Goal: Answer question/provide support

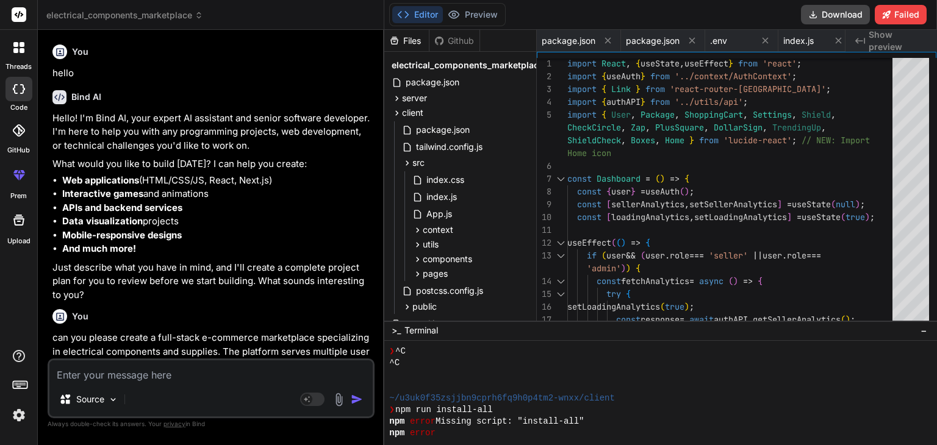
scroll to position [0, 2387]
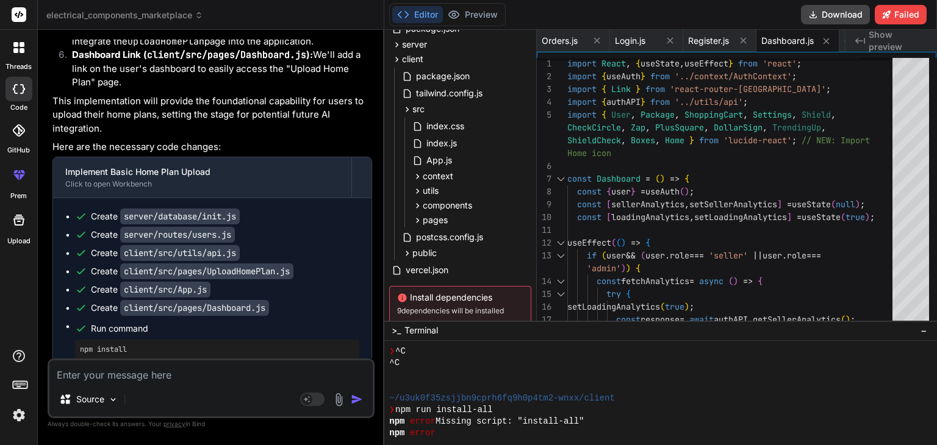
scroll to position [78294, 0]
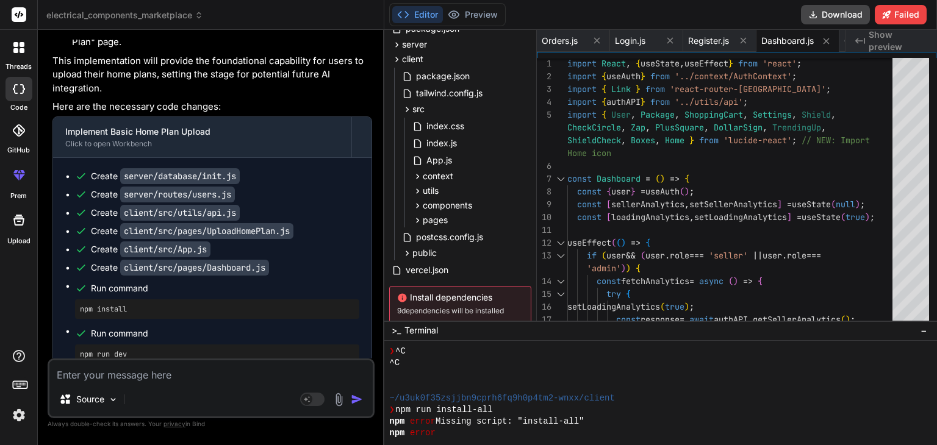
click at [117, 378] on textarea at bounding box center [210, 372] width 323 height 22
type textarea "I"
type textarea "x"
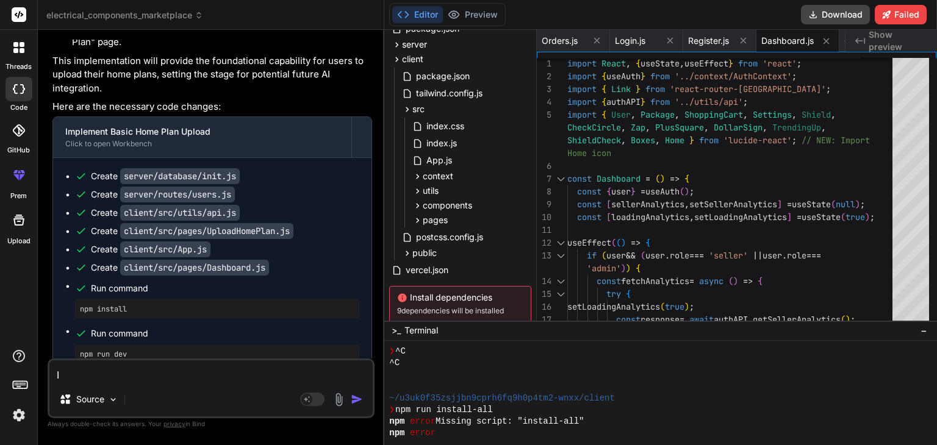
type textarea "I"
type textarea "x"
type textarea "I w"
type textarea "x"
type textarea "I wa"
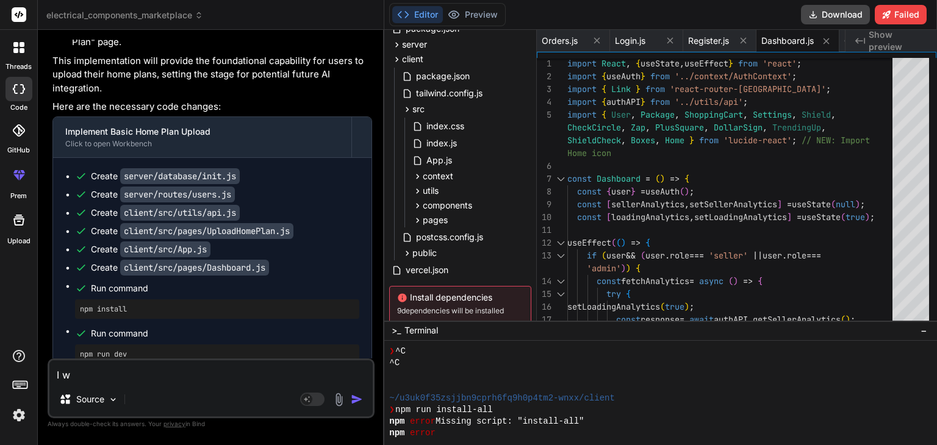
type textarea "x"
type textarea "I w"
type textarea "x"
type textarea "I"
type textarea "x"
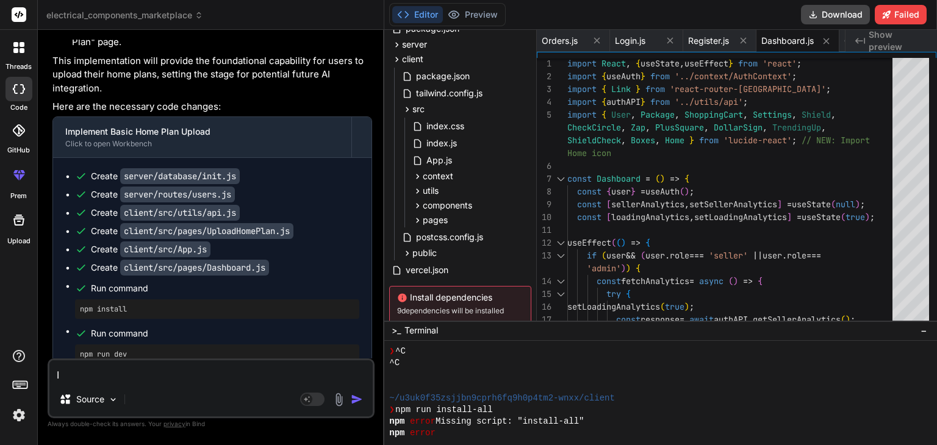
type textarea "I"
type textarea "x"
type textarea "t"
type textarea "x"
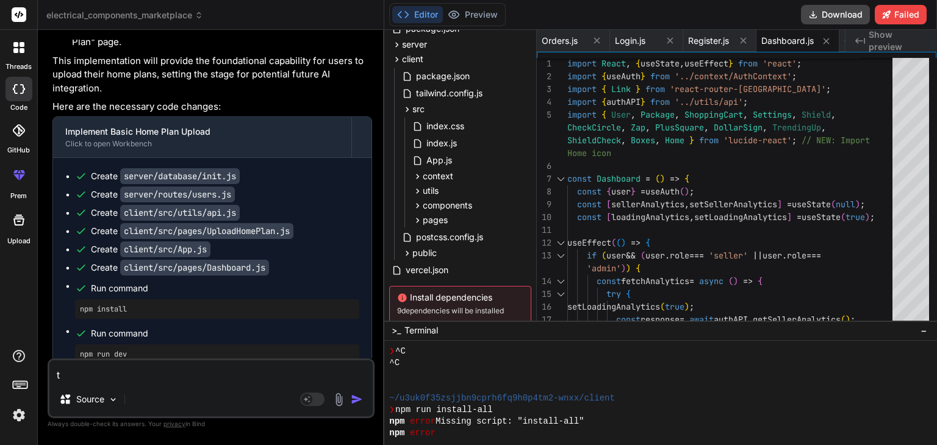
type textarea "th"
type textarea "x"
type textarea "tha"
type textarea "x"
type textarea "than"
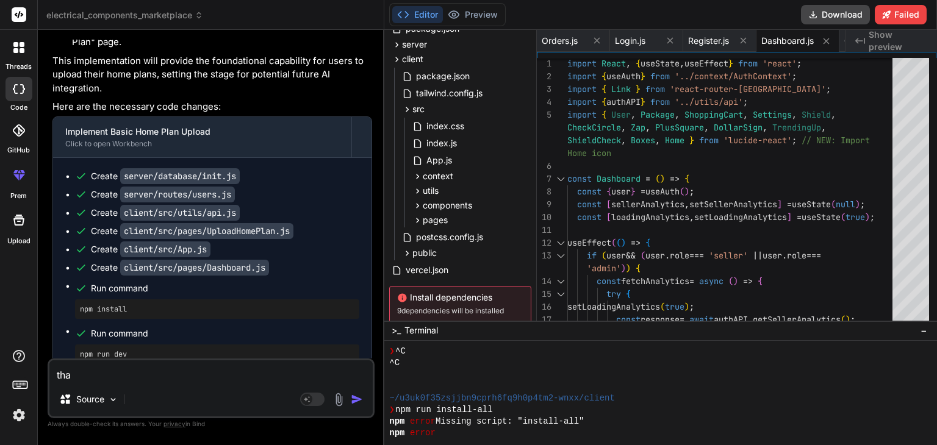
type textarea "x"
type textarea "thank"
type textarea "x"
type textarea "thanks"
type textarea "x"
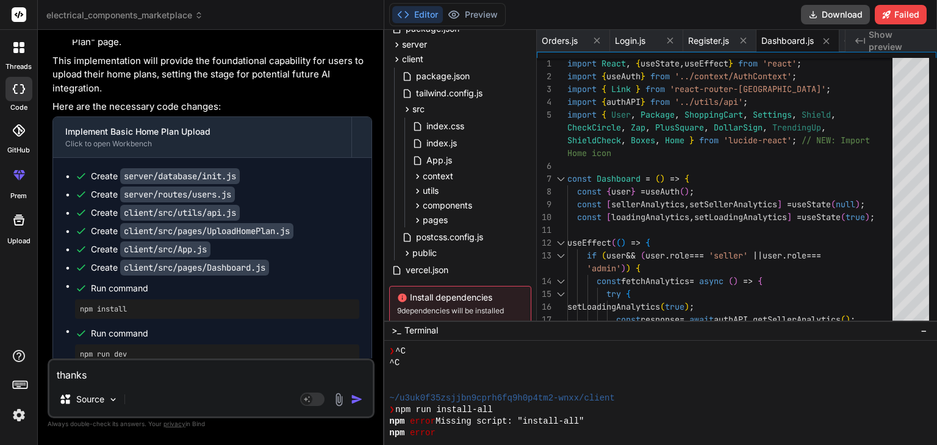
type textarea "thanks"
type textarea "x"
type textarea "thanks ,"
type textarea "x"
type textarea "thanks ,"
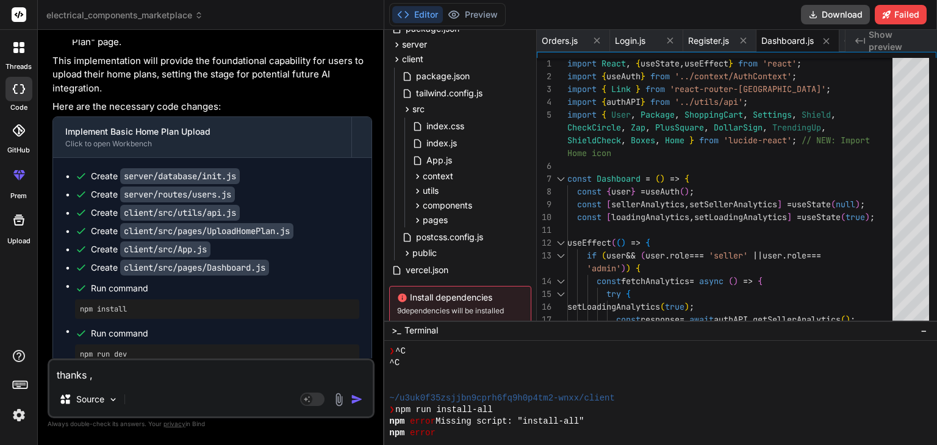
type textarea "x"
type textarea "thanks , I"
type textarea "x"
type textarea "thanks , I"
type textarea "x"
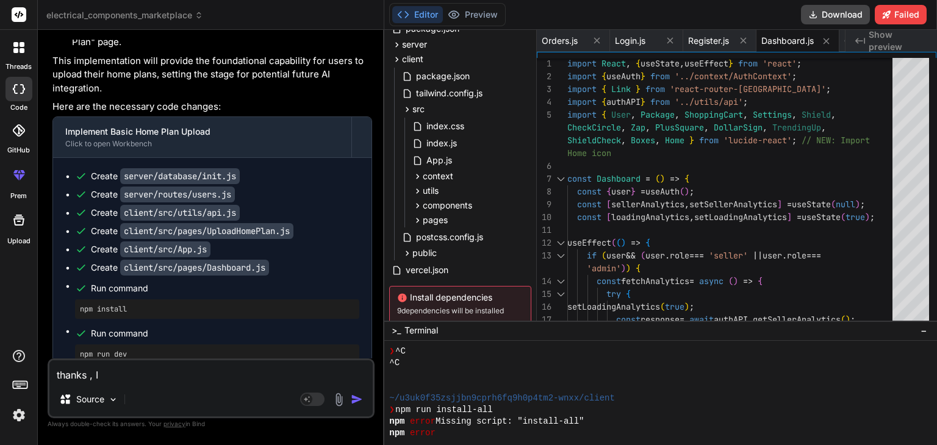
type textarea "thanks , I w"
type textarea "x"
type textarea "thanks , I wa"
type textarea "x"
type textarea "thanks , I [PERSON_NAME]"
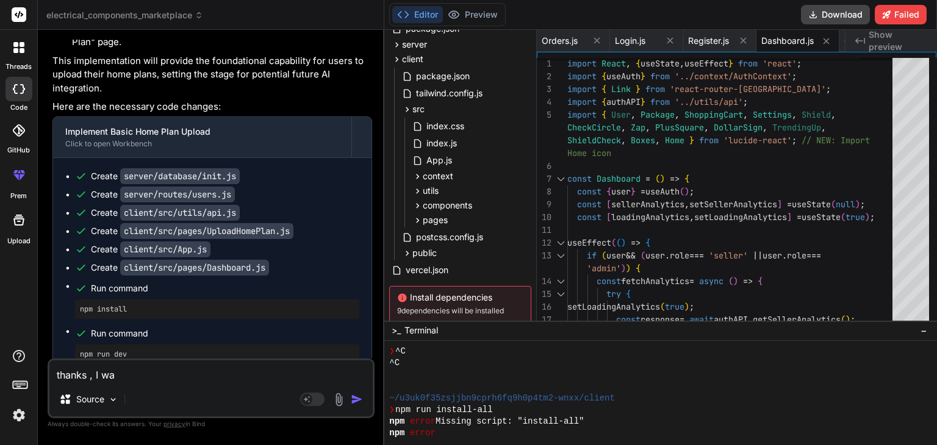
type textarea "x"
type textarea "thanks , I want"
type textarea "x"
type textarea "thanks , I want"
type textarea "x"
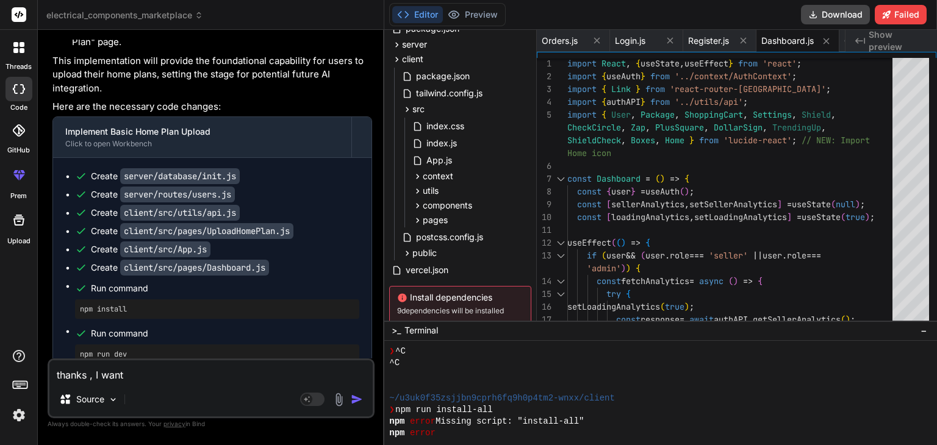
type textarea "thanks , I want t"
type textarea "x"
type textarea "thanks , I want to"
type textarea "x"
type textarea "thanks , I want to"
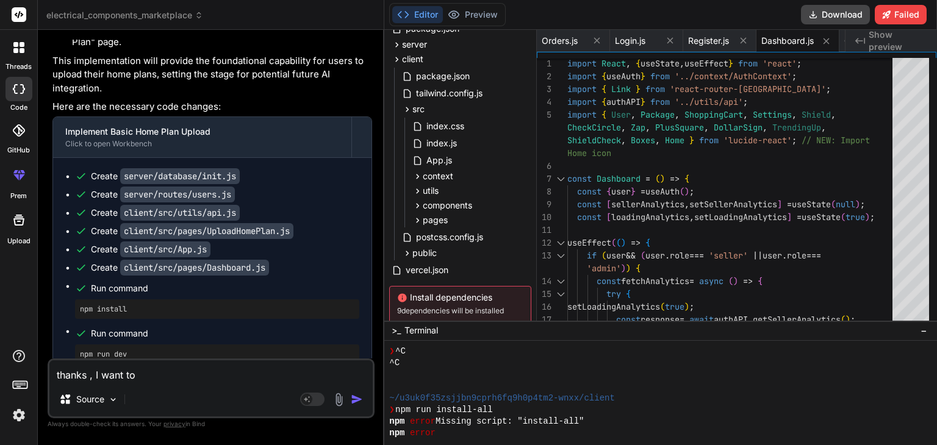
type textarea "x"
type textarea "thanks , I want to a"
type textarea "x"
type textarea "thanks , I want to ad"
type textarea "x"
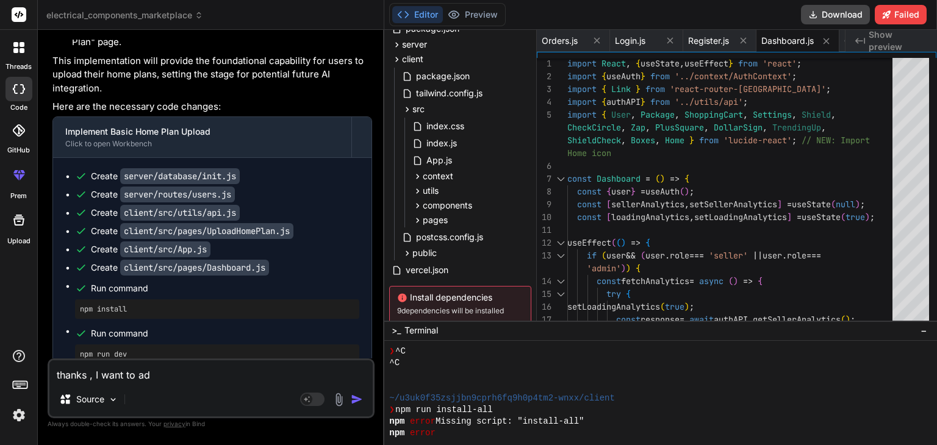
type textarea "thanks , I want to add"
type textarea "x"
type textarea "thanks , I want to add"
type textarea "x"
type textarea "thanks , I want to add o"
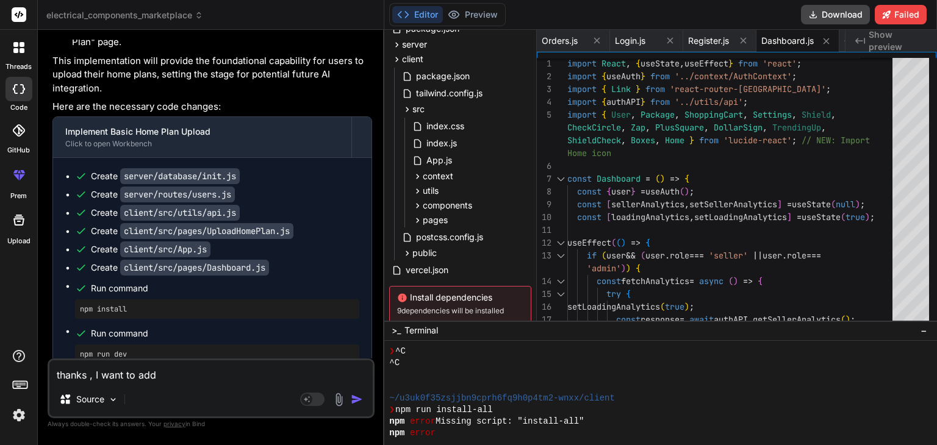
type textarea "x"
type textarea "thanks , I want to add on"
type textarea "x"
type textarea "thanks , I want to add one"
type textarea "x"
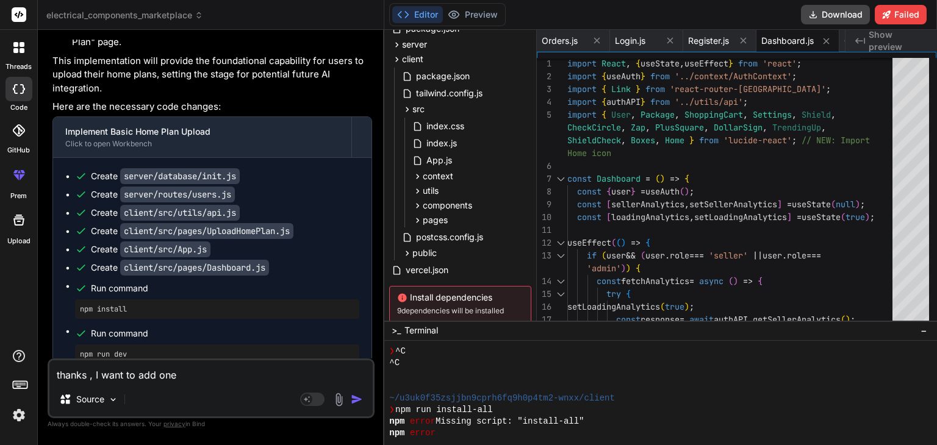
type textarea "thanks , I want to add one"
type textarea "x"
type textarea "thanks , I want to add one t"
type textarea "x"
type textarea "thanks , I want to add one ta"
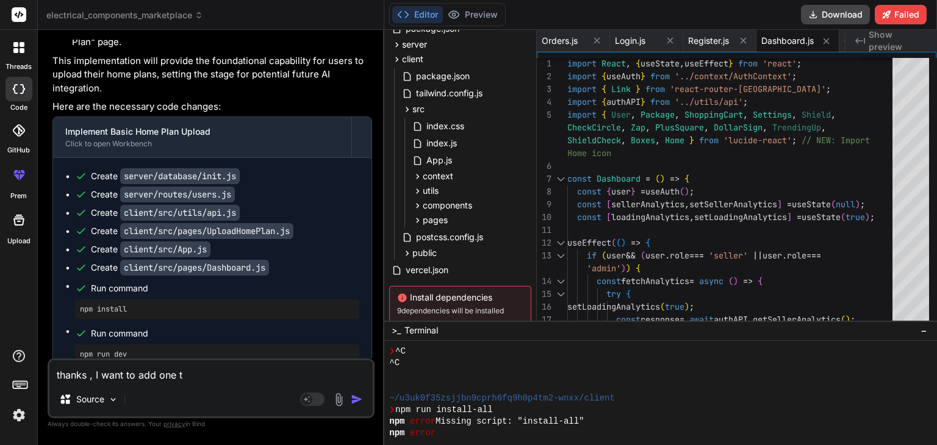
type textarea "x"
type textarea "thanks , I want to add one tab"
type textarea "x"
type textarea "thanks , I want to add one tab"
type textarea "x"
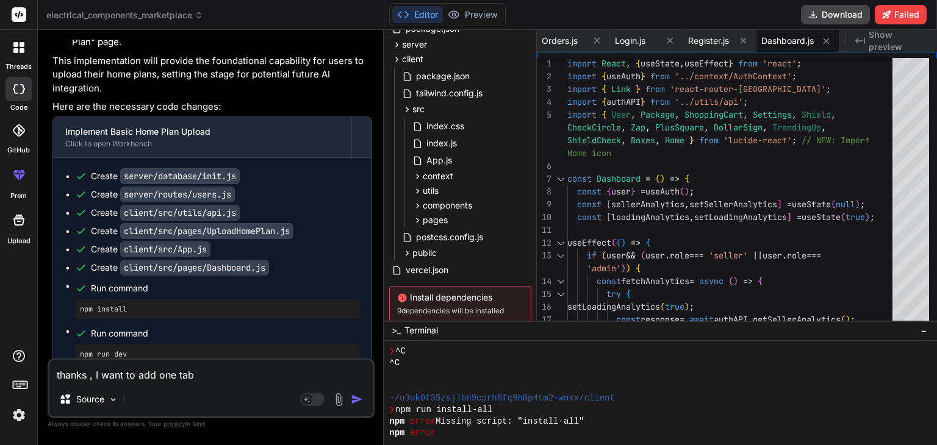
type textarea "thanks , I want to add one tab"
type textarea "x"
type textarea "thanks , I want to add one ta"
type textarea "x"
type textarea "thanks , I want to add one t"
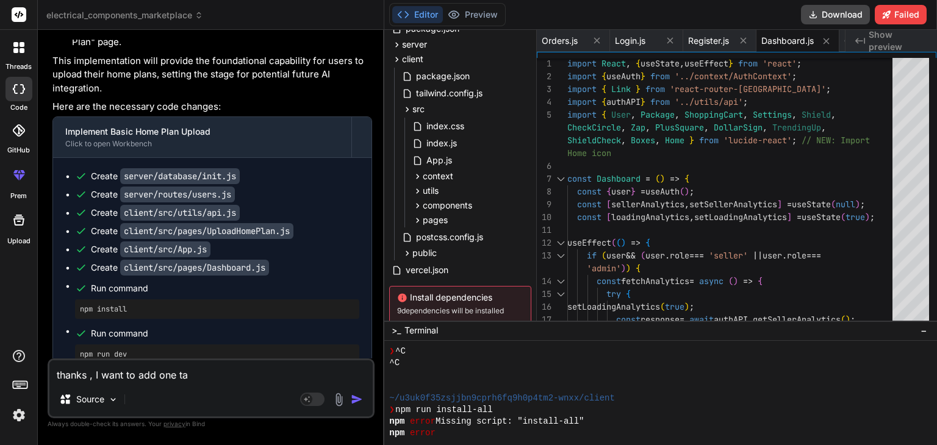
type textarea "x"
type textarea "thanks , I want to add one"
type textarea "x"
type textarea "thanks , I want to add one b"
type textarea "x"
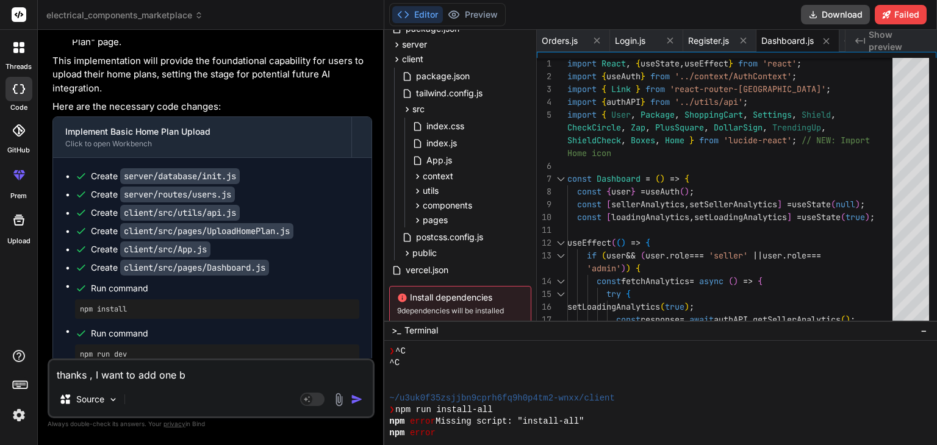
type textarea "thanks , I want to add one bu"
type textarea "x"
type textarea "thanks , I want to add one but"
type textarea "x"
type textarea "thanks , I want to add one butt"
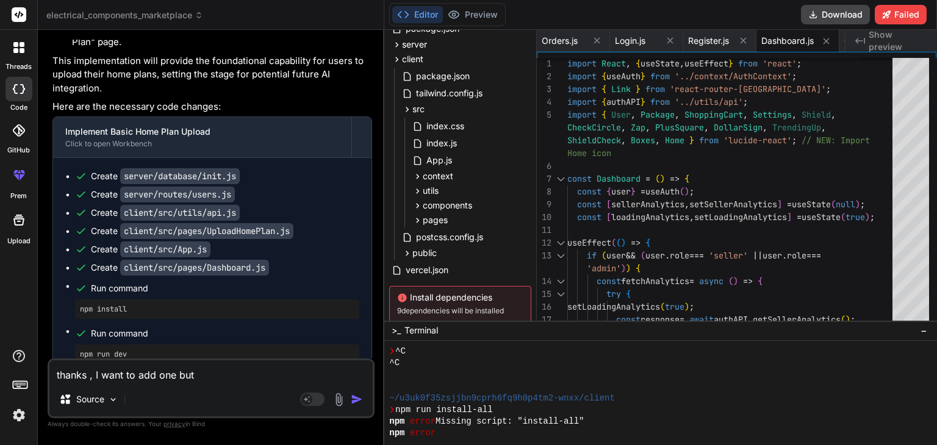
type textarea "x"
type textarea "thanks , I want to add one butto"
type textarea "x"
type textarea "thanks , I want to add one button"
type textarea "x"
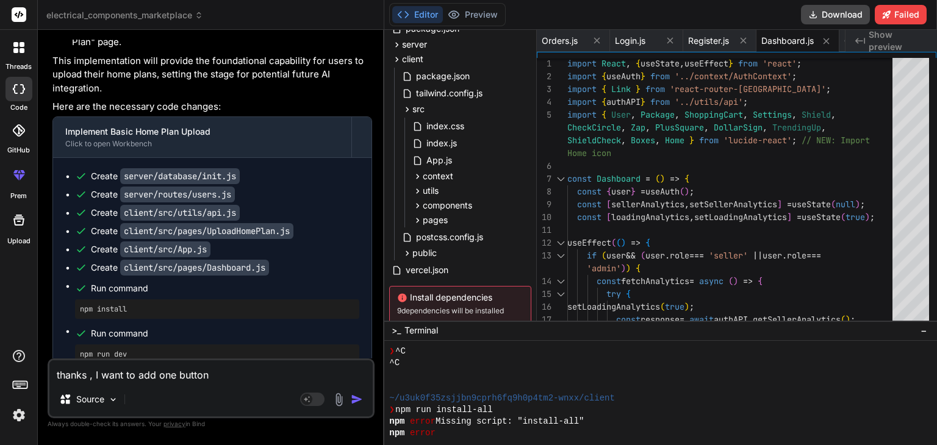
type textarea "thanks , I want to add one button"
type textarea "x"
type textarea "thanks , I want to add one button a"
type textarea "x"
type textarea "thanks , I want to add one button an"
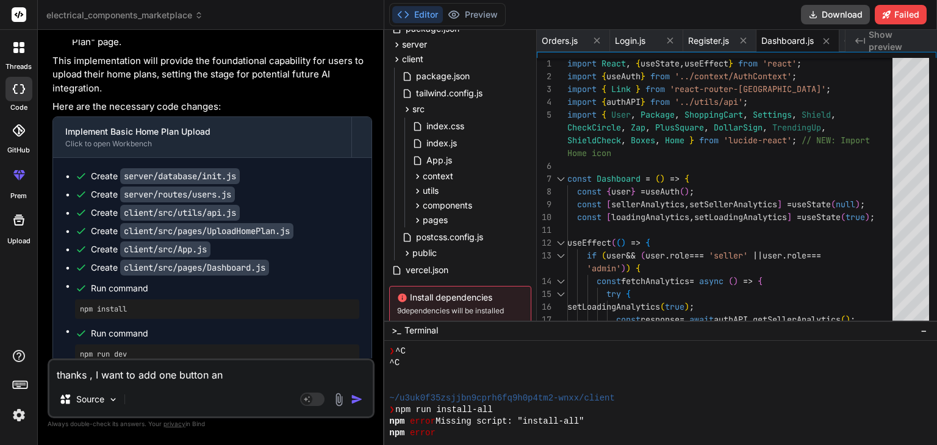
type textarea "x"
type textarea "thanks , I want to add one button and"
type textarea "x"
type textarea "thanks , I want to add one button and"
type textarea "x"
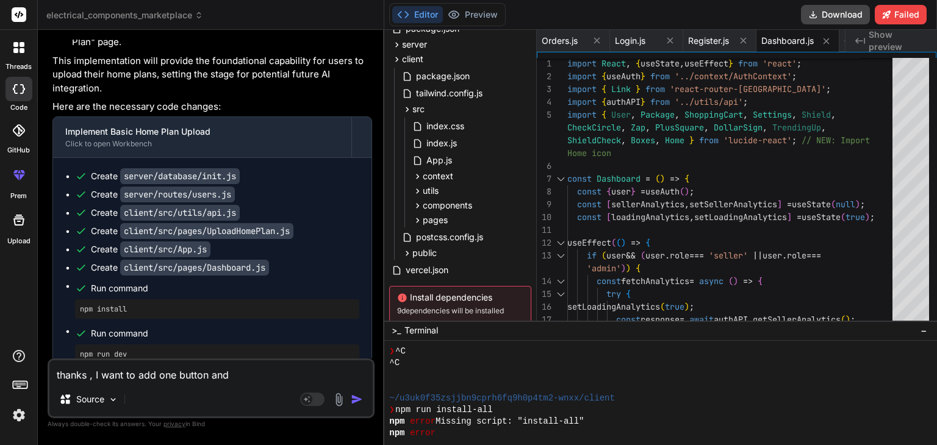
type textarea "thanks , I want to add one button and s"
type textarea "x"
type textarea "thanks , I want to add one button and sc"
type textarea "x"
type textarea "thanks , I want to add one button and scr"
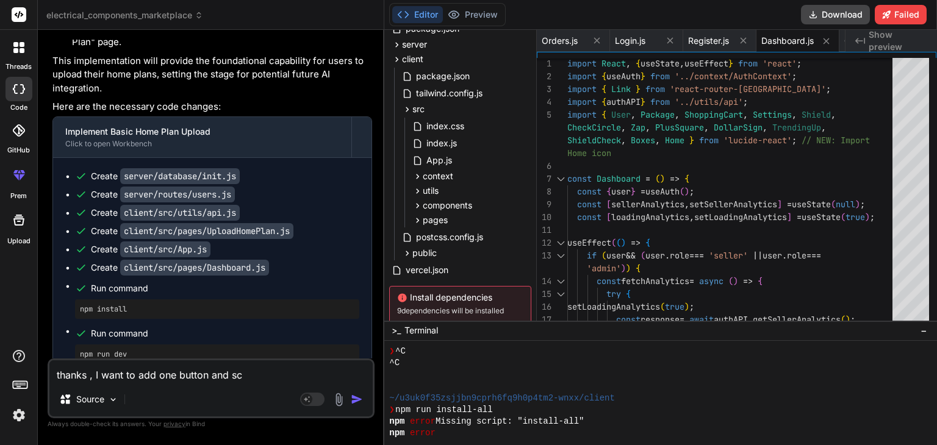
type textarea "x"
type textarea "thanks , I want to add one button and scre"
type textarea "x"
type textarea "thanks , I want to add one button and scree"
type textarea "x"
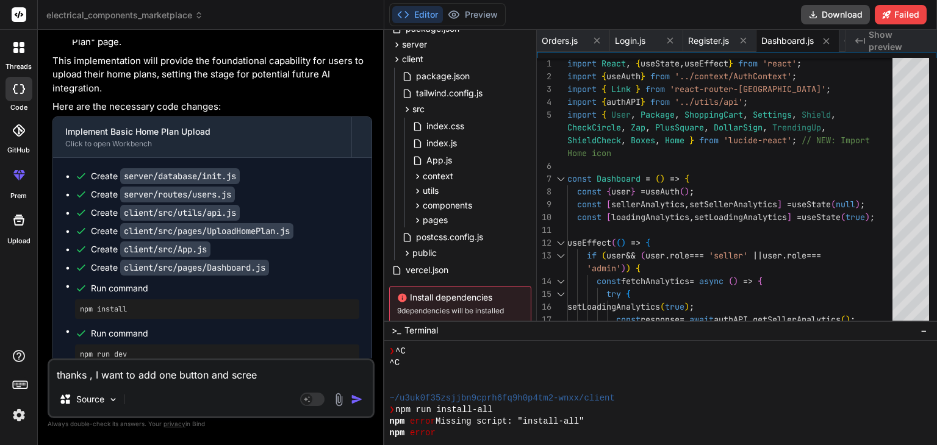
type textarea "thanks , I want to add one button and screen"
type textarea "x"
type textarea "thanks , I want to add one button and screen"
type textarea "x"
type textarea "thanks , I want to add one button and screen s"
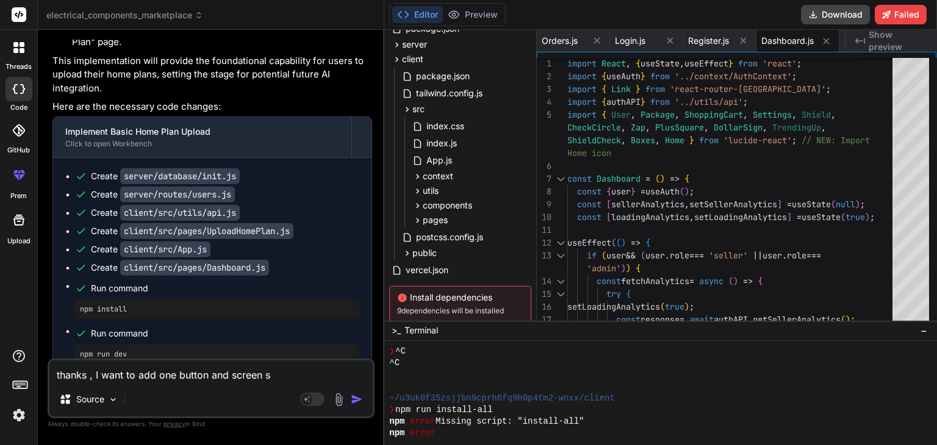
type textarea "x"
type textarea "thanks , I want to add one button and screen so"
type textarea "x"
type textarea "thanks , I want to add one button and screen so"
type textarea "x"
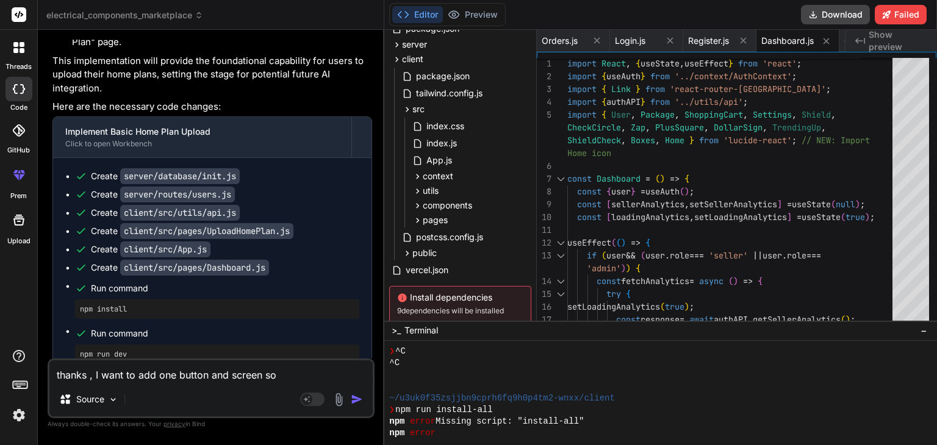
type textarea "thanks , I want to add one button and screen so t"
type textarea "x"
type textarea "thanks , I want to add one button and screen so th"
type textarea "x"
type textarea "thanks , I want to add one button and screen so the"
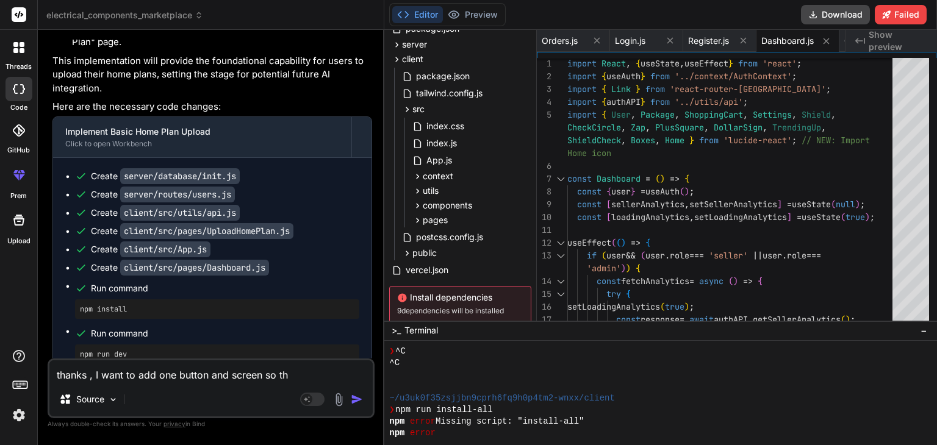
type textarea "x"
type textarea "thanks , I want to add one button and screen so the"
type textarea "x"
type textarea "thanks , I want to add one button and screen so the l"
type textarea "x"
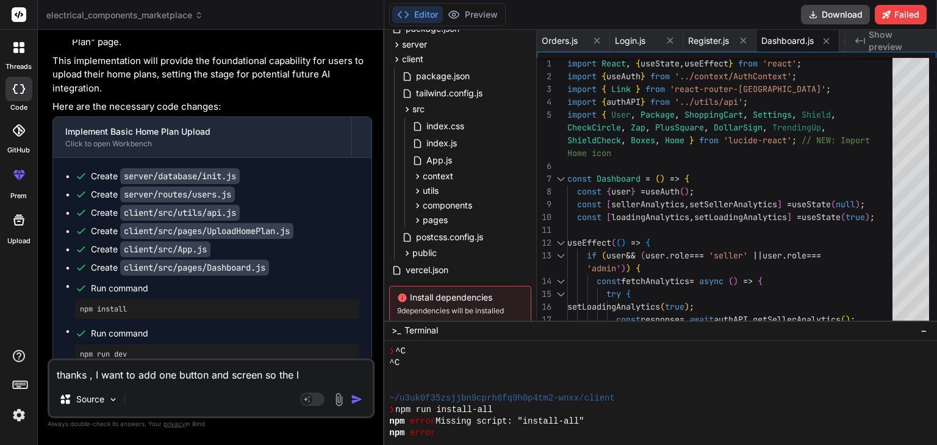
type textarea "thanks , I want to add one button and screen so the li"
type textarea "x"
type textarea "thanks , I want to add one button and screen so the lin"
type textarea "x"
type textarea "thanks , I want to add one button and screen so the line"
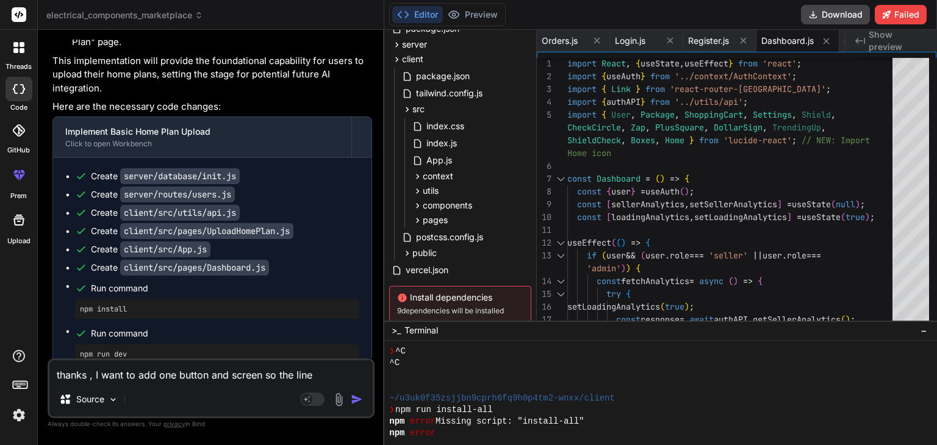
type textarea "x"
type textarea "thanks , I want to add one button and screen so the linem"
type textarea "x"
type textarea "thanks , I want to add one button and screen so the linema"
type textarea "x"
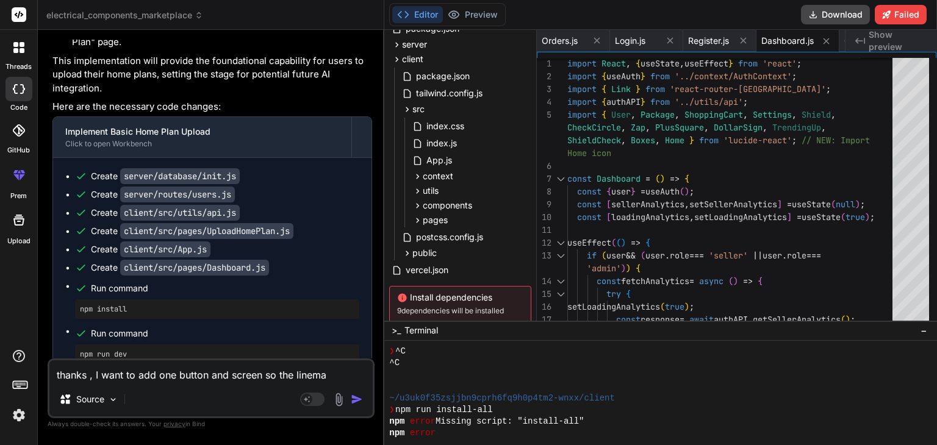
type textarea "thanks , I want to add one button and screen so the lineman"
type textarea "x"
type textarea "thanks , I want to add one button and screen so the lineman"
type textarea "x"
type textarea "thanks , I want to add one button and screen so the lineman c"
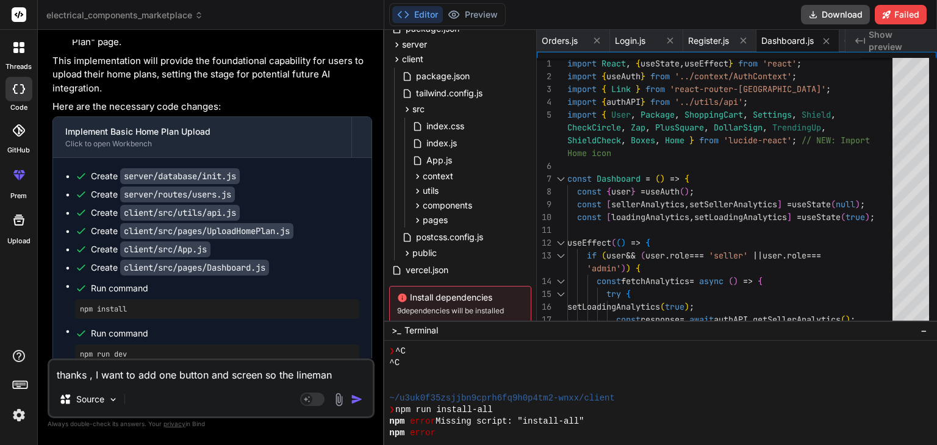
type textarea "x"
type textarea "thanks , I want to add one button and screen so the lineman ca"
type textarea "x"
type textarea "thanks , I want to add one button and screen so the lineman can"
type textarea "x"
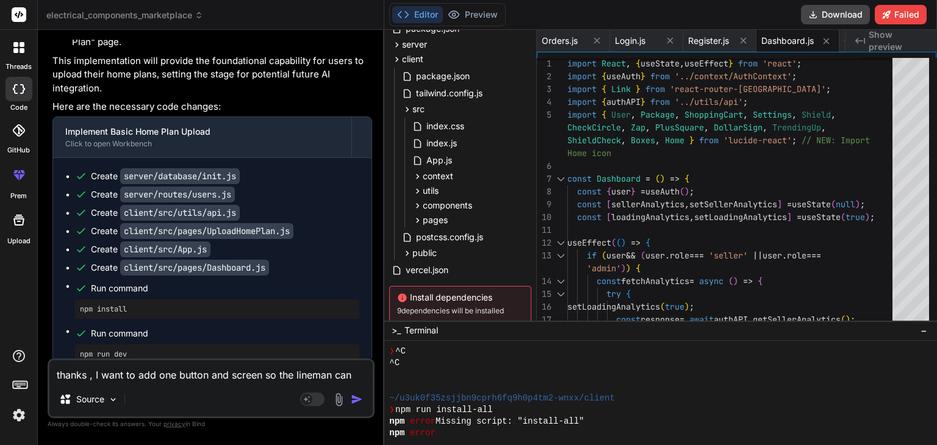
type textarea "thanks , I want to add one button and screen so the lineman can"
type textarea "x"
type textarea "thanks , I want to add one button and screen so the lineman can a"
type textarea "x"
type textarea "thanks , I want to add one button and screen so the lineman can ab"
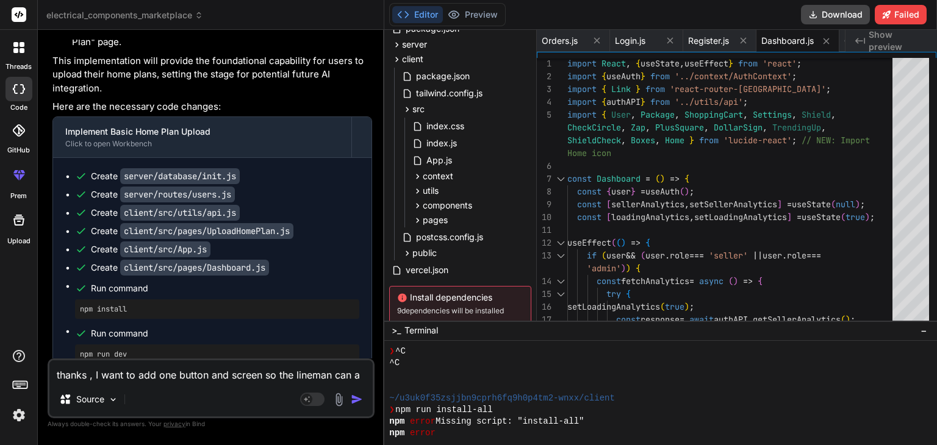
type textarea "x"
type textarea "thanks , I want to add one button and screen so the lineman can abl"
type textarea "x"
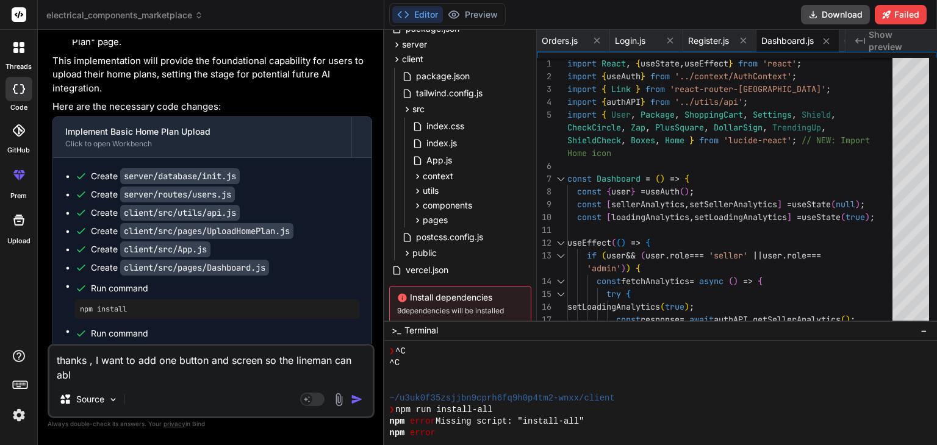
type textarea "thanks , I want to add one button and screen so the lineman can able"
type textarea "x"
type textarea "thanks , I want to add one button and screen so the lineman can able"
type textarea "x"
type textarea "thanks , I want to add one button and screen so the lineman can able t"
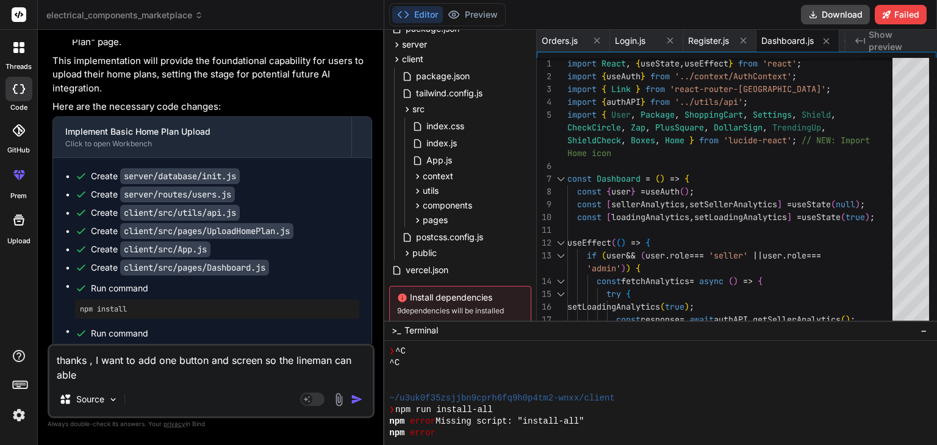
type textarea "x"
type textarea "thanks , I want to add one button and screen so the lineman can able to"
type textarea "x"
type textarea "thanks , I want to add one button and screen so the lineman can able to"
type textarea "x"
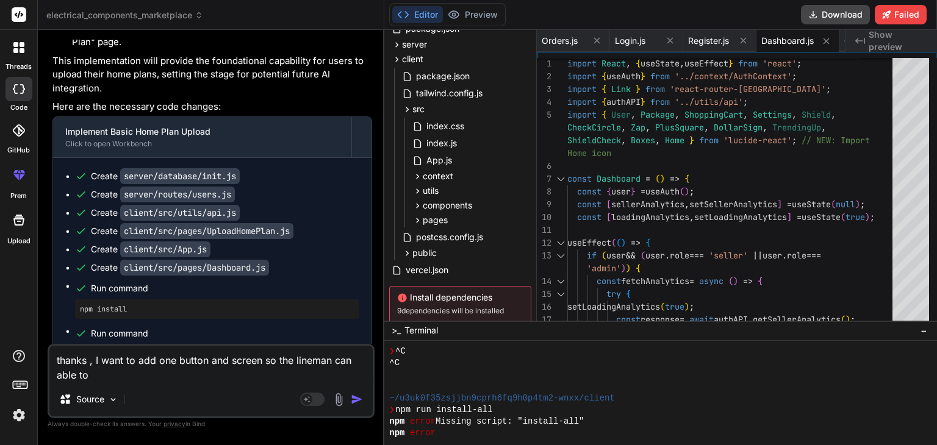
type textarea "thanks , I want to add one button and screen so the lineman can able to d"
type textarea "x"
type textarea "thanks , I want to add one button and screen so the lineman can able to dr"
type textarea "x"
type textarea "thanks , I want to add one button and screen so the lineman can able to dra"
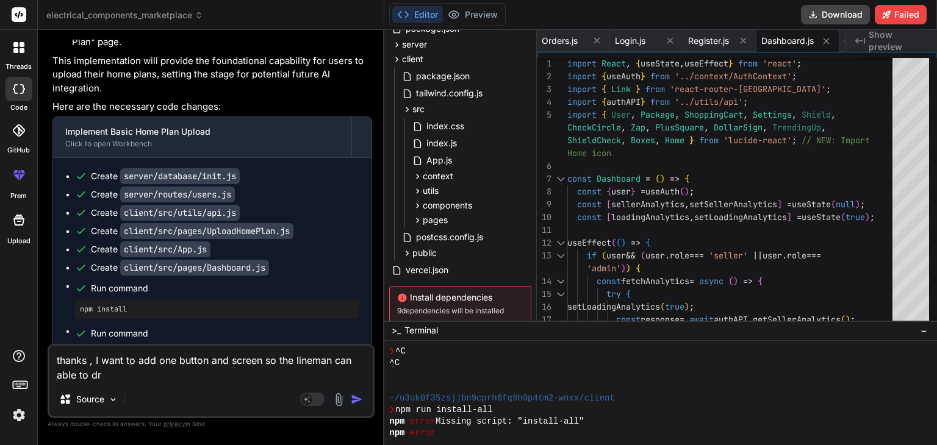
type textarea "x"
type textarea "thanks , I want to add one button and screen so the lineman can able to draw"
type textarea "x"
type textarea "thanks , I want to add one button and screen so the lineman can able to draw"
type textarea "x"
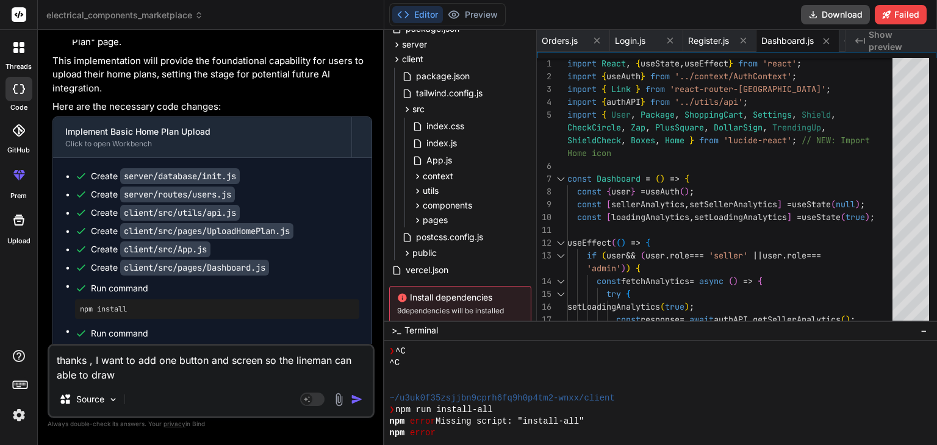
type textarea "thanks , I want to add one button and screen so the lineman can able to draw t"
type textarea "x"
type textarea "thanks , I want to add one button and screen so the lineman can able to draw th"
type textarea "x"
type textarea "thanks , I want to add one button and screen so the lineman can able to draw the"
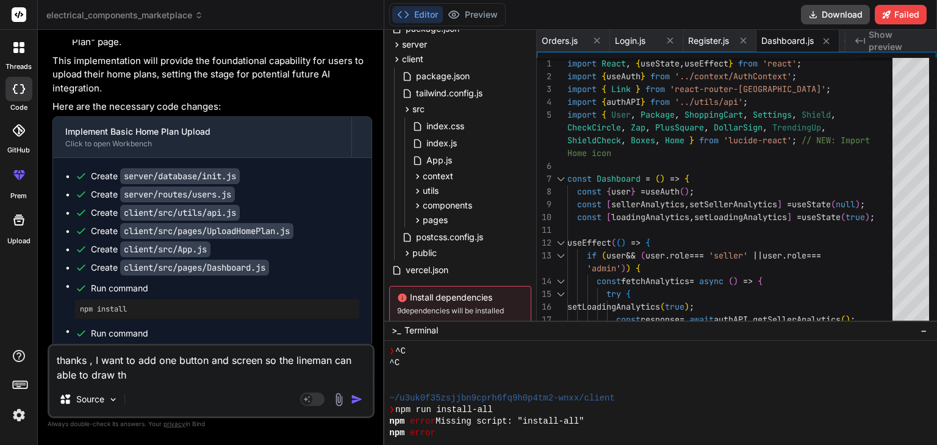
type textarea "x"
type textarea "thanks , I want to add one button and screen so the lineman can able to draw the"
type textarea "x"
type textarea "thanks , I want to add one button and screen so the lineman can able to draw th…"
type textarea "x"
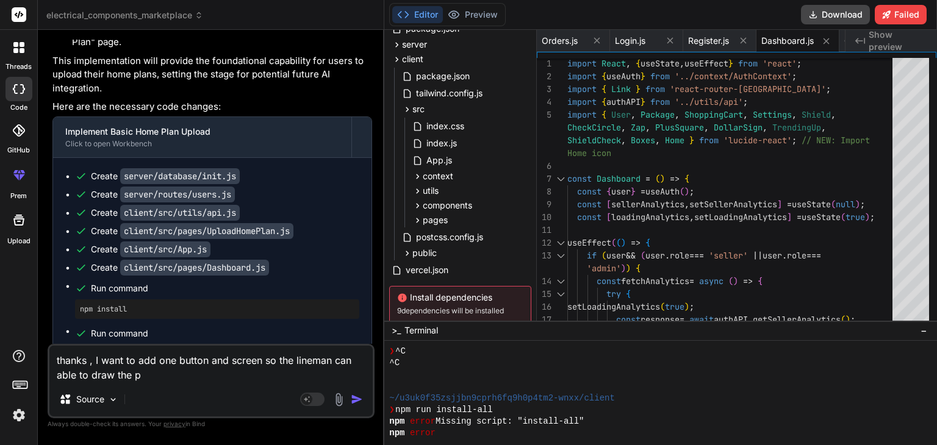
type textarea "thanks , I want to add one button and screen so the lineman can able to draw th…"
type textarea "x"
type textarea "thanks , I want to add one button and screen so the lineman can able to draw th…"
type textarea "x"
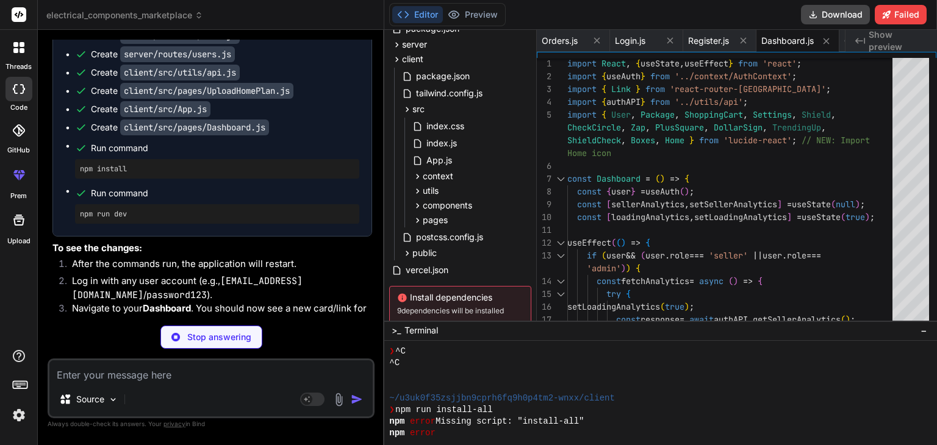
scroll to position [78435, 0]
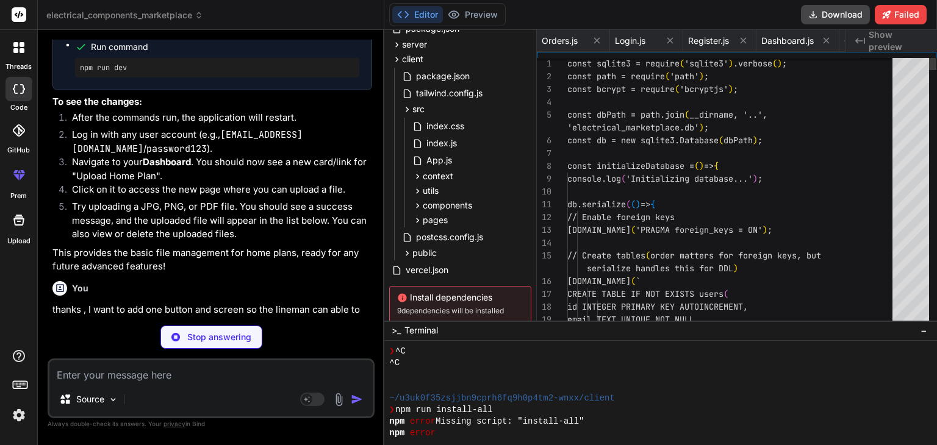
scroll to position [0, 1825]
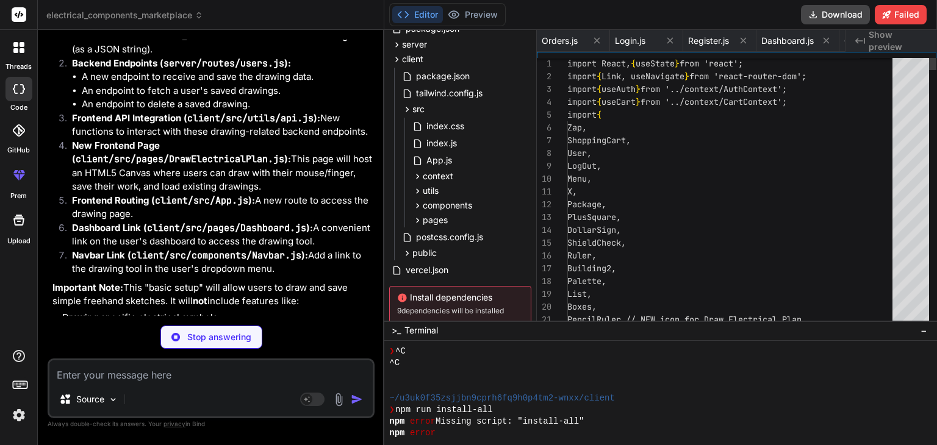
scroll to position [0, 1413]
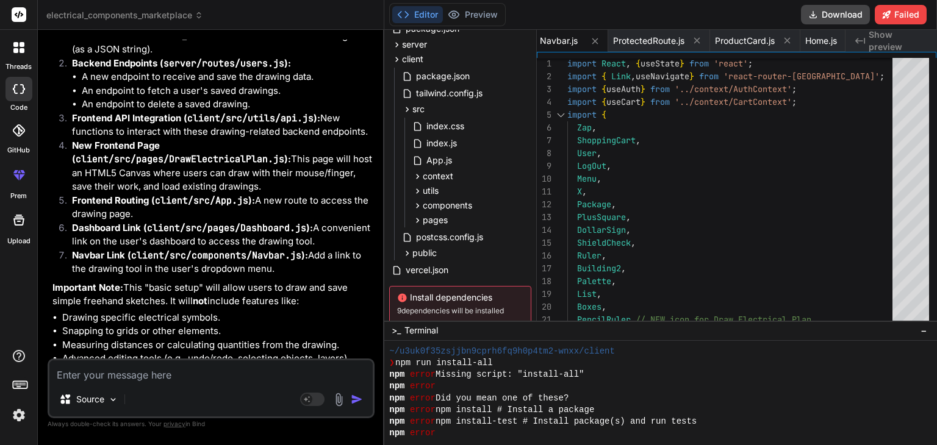
click at [337, 371] on p "This is purely a digital whiteboard for basic sketching and storage." at bounding box center [212, 378] width 320 height 14
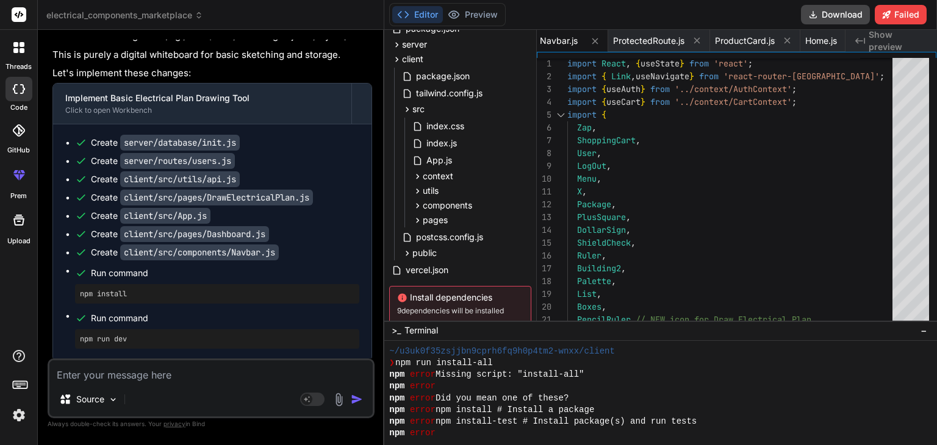
scroll to position [79432, 0]
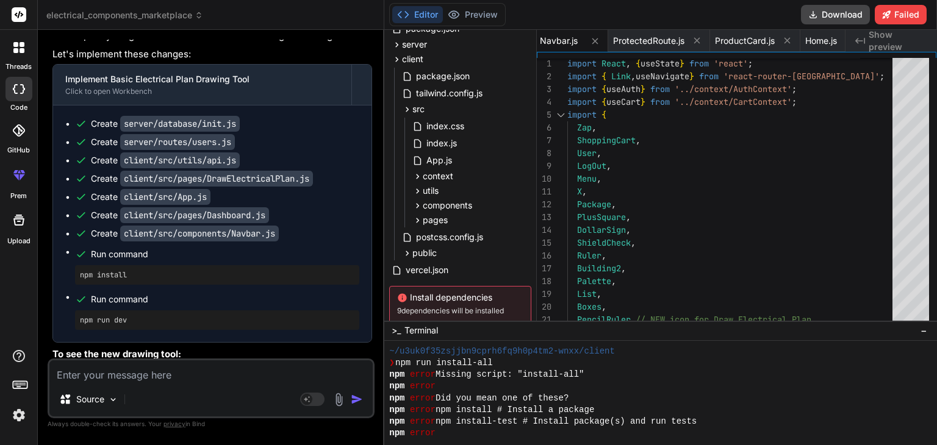
click at [154, 372] on textarea at bounding box center [210, 372] width 323 height 22
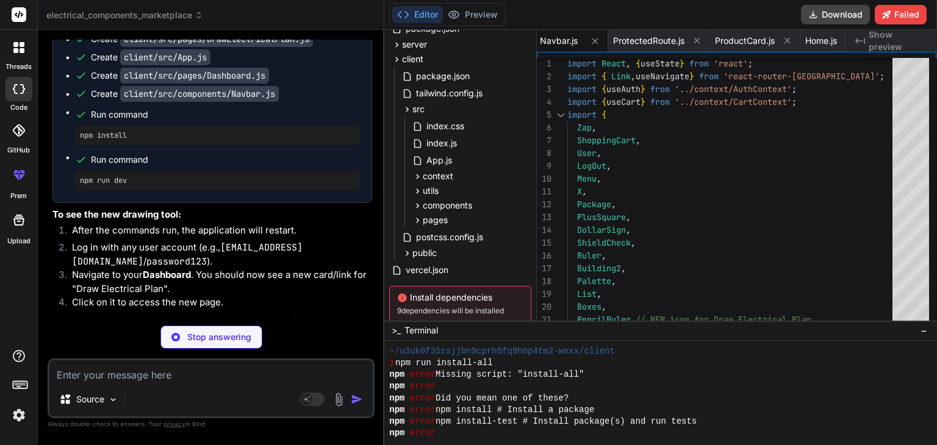
scroll to position [79572, 0]
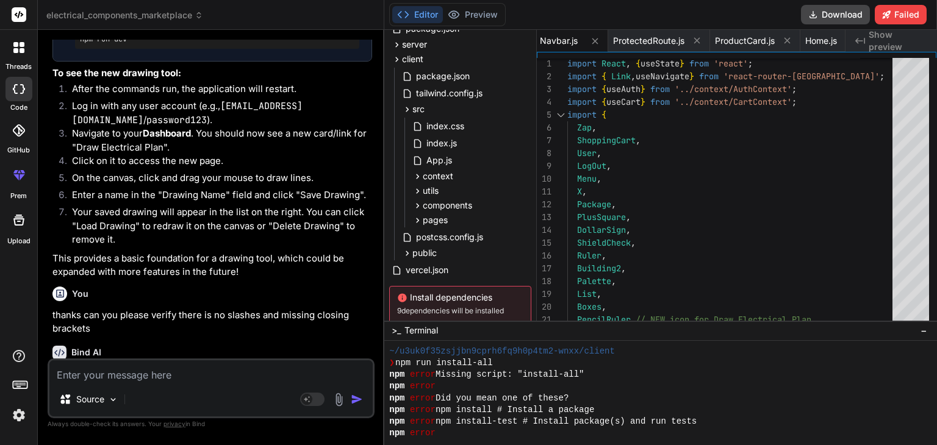
scroll to position [79729, 0]
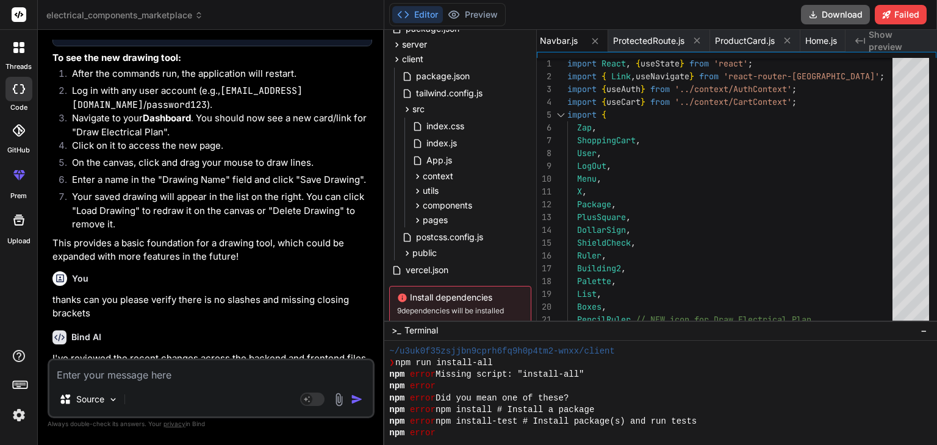
click at [845, 15] on button "Download" at bounding box center [835, 15] width 69 height 20
click at [218, 380] on textarea at bounding box center [210, 372] width 323 height 22
paste textarea "ERROR [eslint] src\components\Navbar.js Line 120:24: 'Home' is not defined reac…"
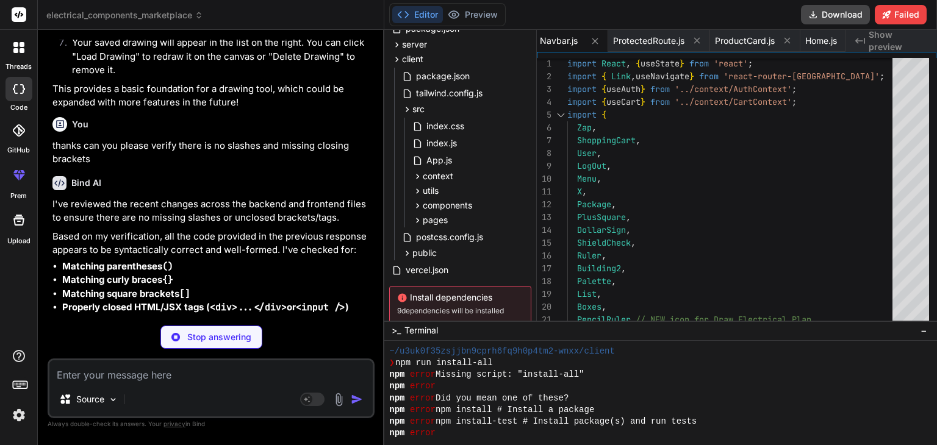
scroll to position [79883, 0]
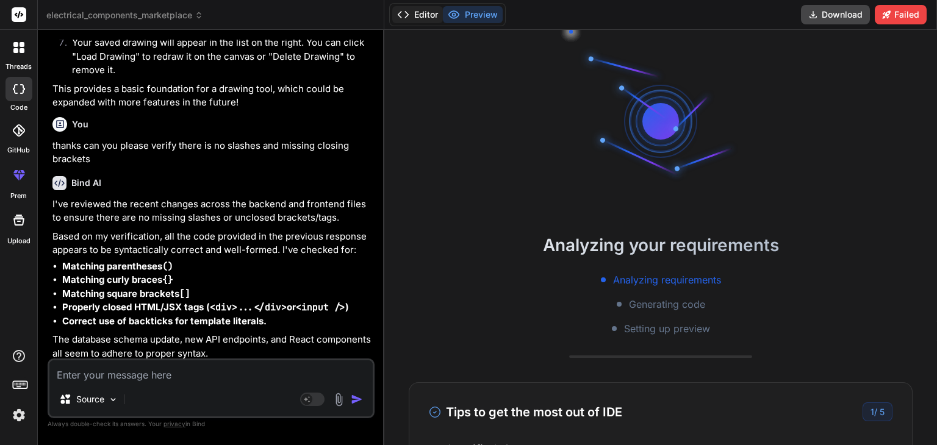
click at [427, 16] on button "Editor" at bounding box center [417, 14] width 51 height 17
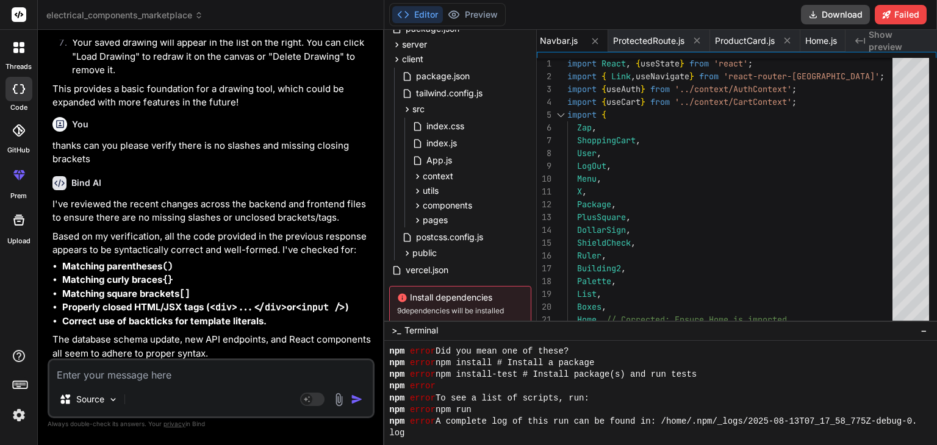
click at [180, 366] on p "You can proceed with running the application. If any runtime errors occur, they…" at bounding box center [212, 386] width 320 height 41
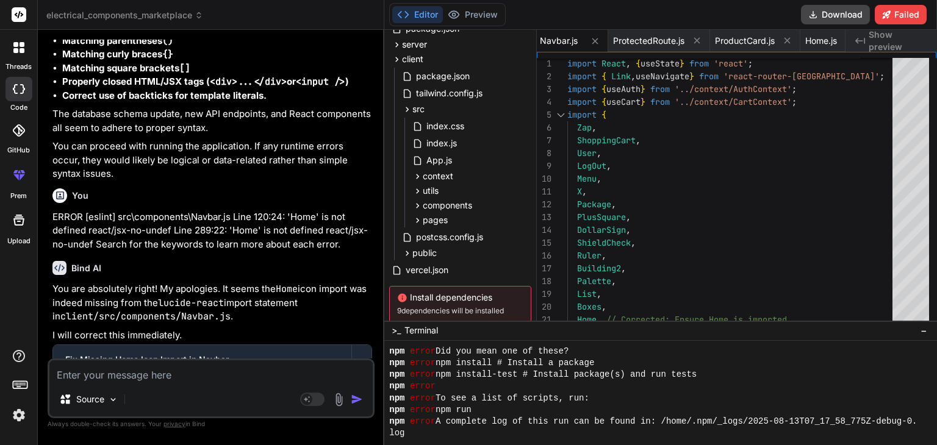
scroll to position [80140, 0]
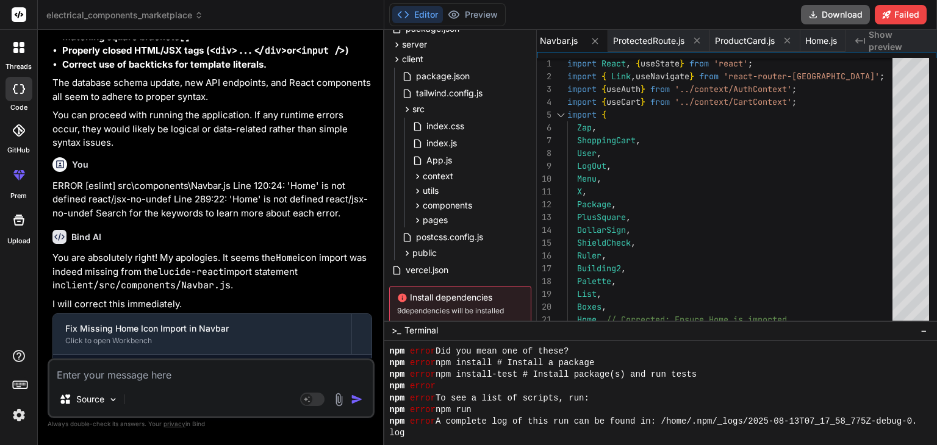
click at [830, 12] on button "Download" at bounding box center [835, 15] width 69 height 20
click at [255, 373] on textarea at bounding box center [210, 372] width 323 height 22
click at [255, 373] on textarea "can you please include" at bounding box center [210, 372] width 323 height 22
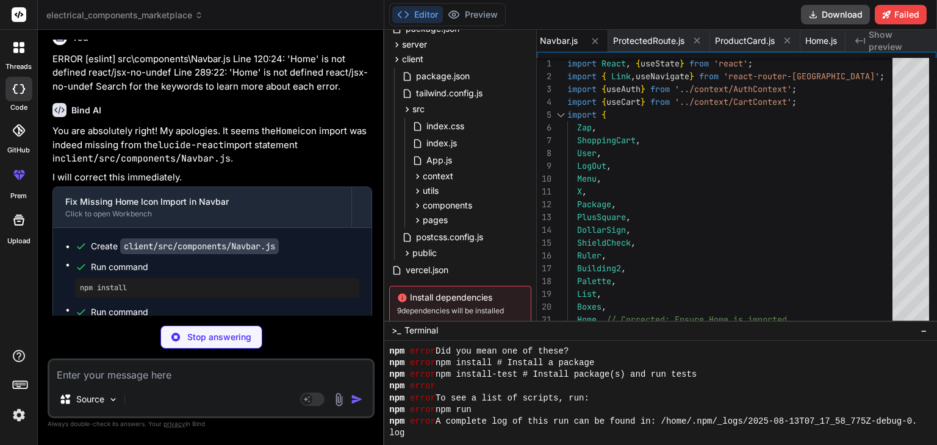
scroll to position [80267, 0]
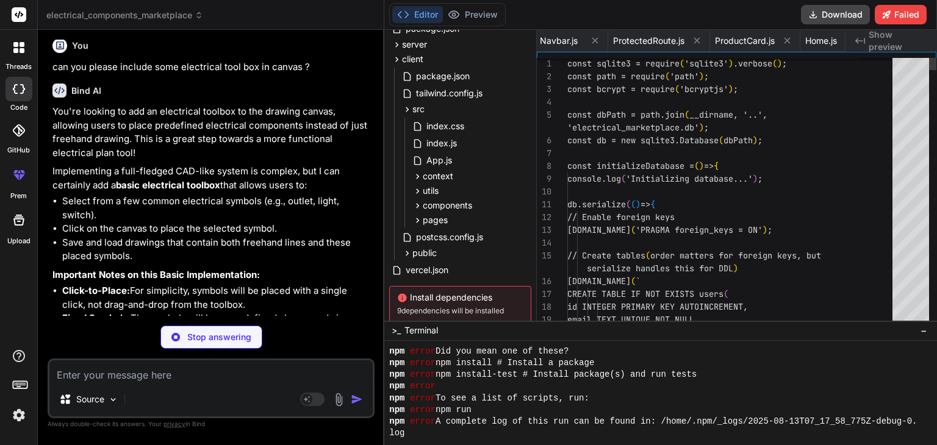
scroll to position [0, 1590]
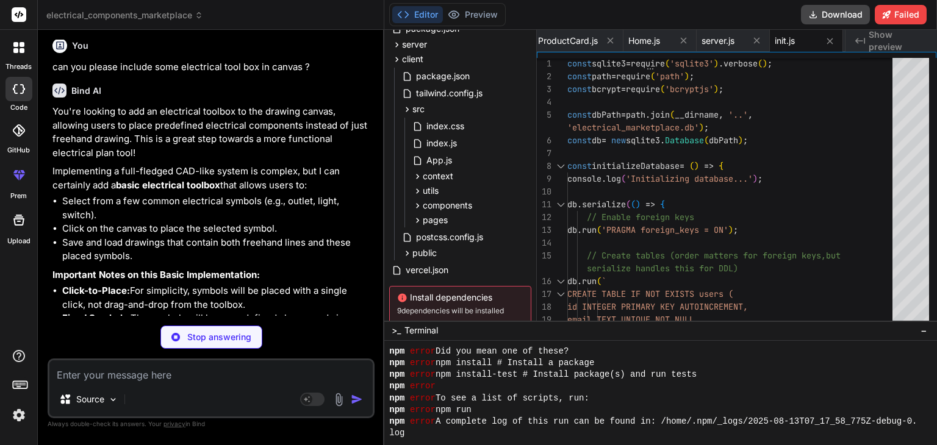
click at [273, 220] on div "You're looking to add an electrical toolbox to the drawing canvas, allowing use…" at bounding box center [212, 322] width 320 height 435
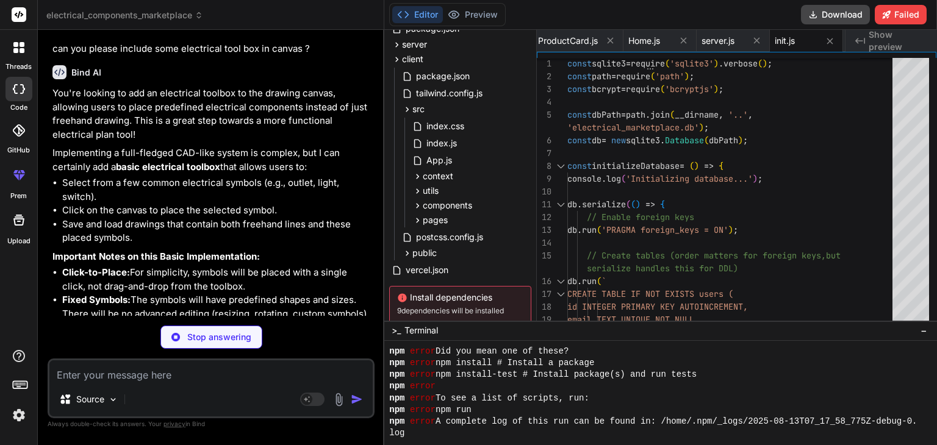
scroll to position [0, 687]
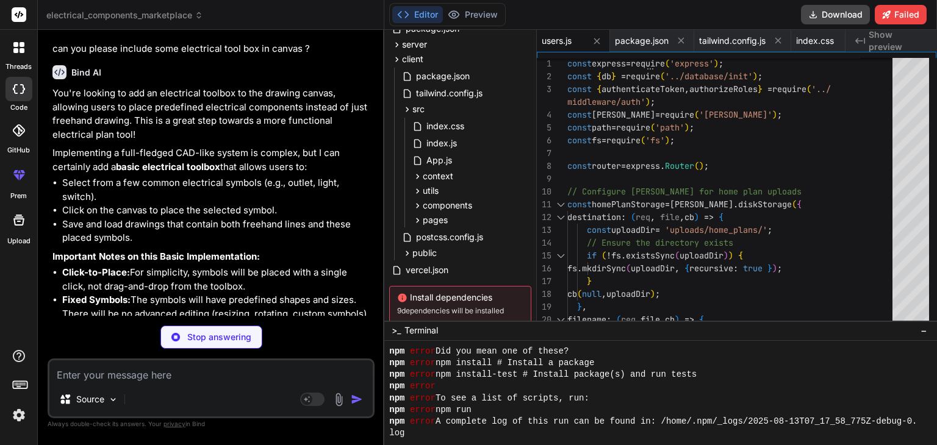
click at [273, 408] on p "Here are the necessary code changes:" at bounding box center [212, 415] width 320 height 14
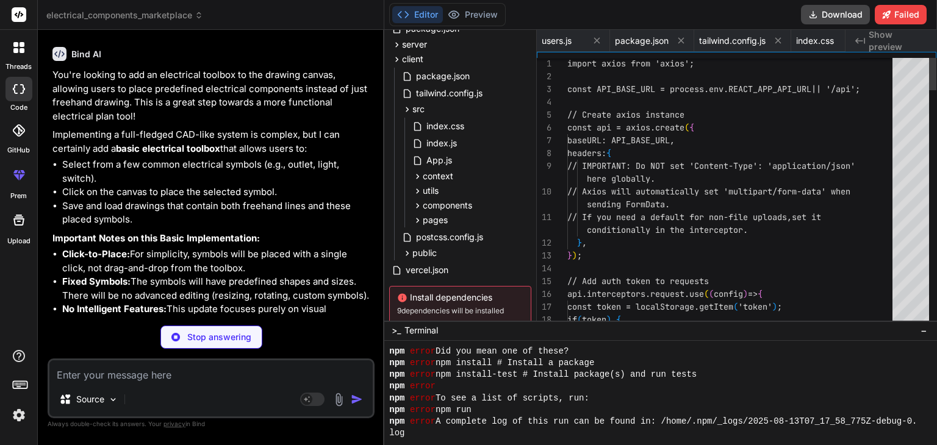
scroll to position [0, 1105]
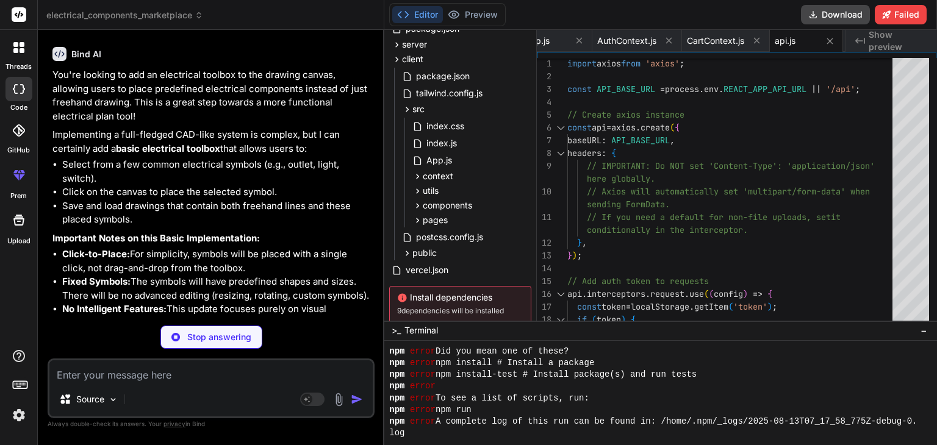
click at [276, 390] on p "Here are the necessary code changes:" at bounding box center [212, 397] width 320 height 14
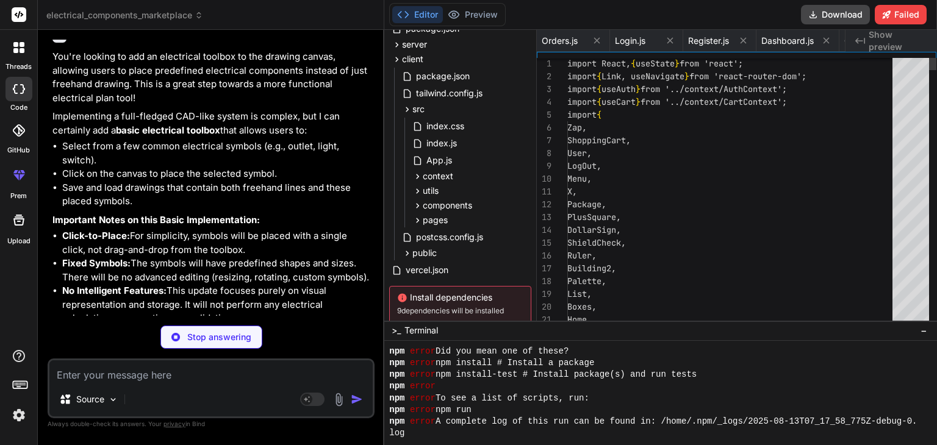
scroll to position [0, 1413]
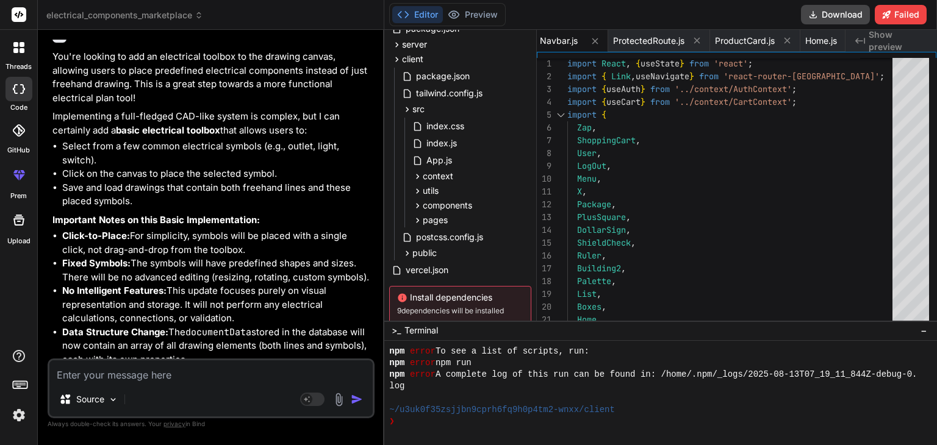
click at [270, 372] on p "Here are the necessary code changes:" at bounding box center [212, 379] width 320 height 14
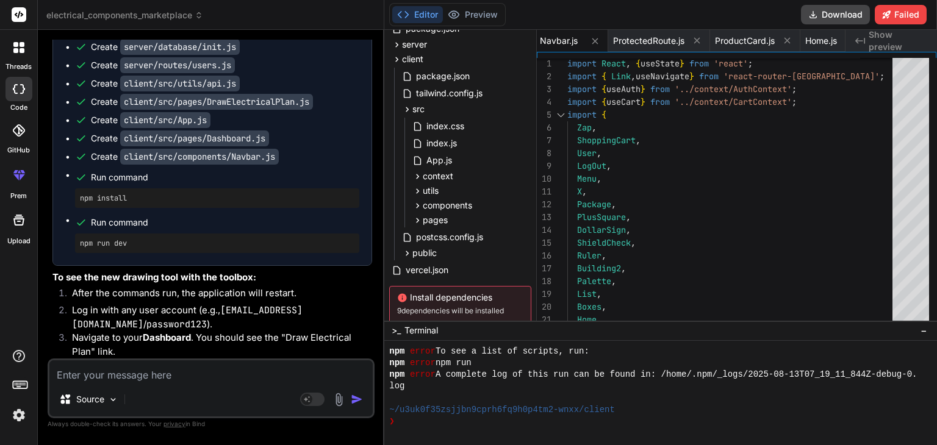
scroll to position [81128, 0]
click at [818, 13] on icon at bounding box center [814, 15] width 10 height 10
click at [216, 367] on textarea at bounding box center [210, 372] width 323 height 22
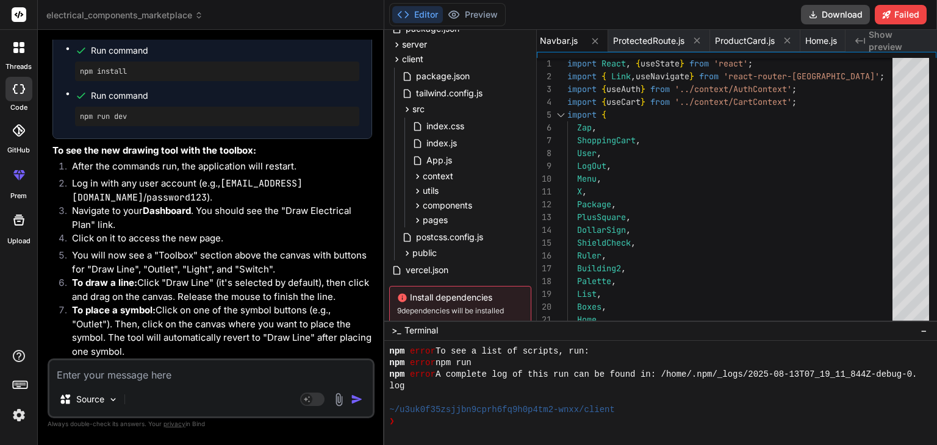
scroll to position [81254, 0]
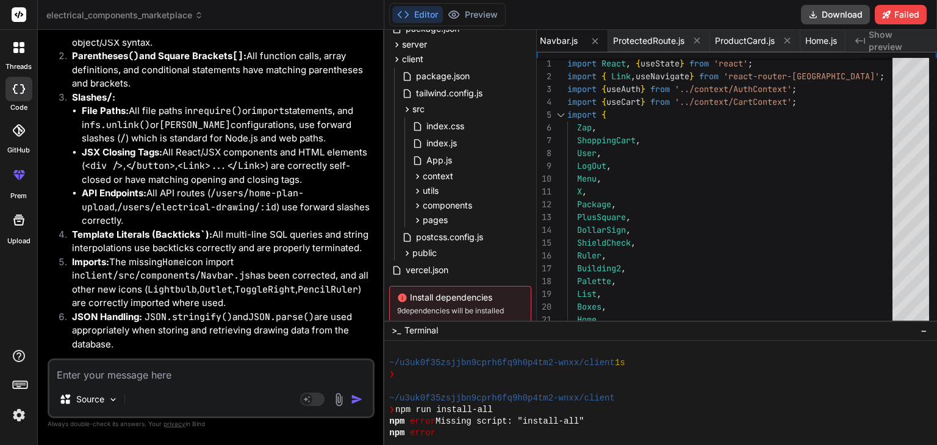
scroll to position [82007, 0]
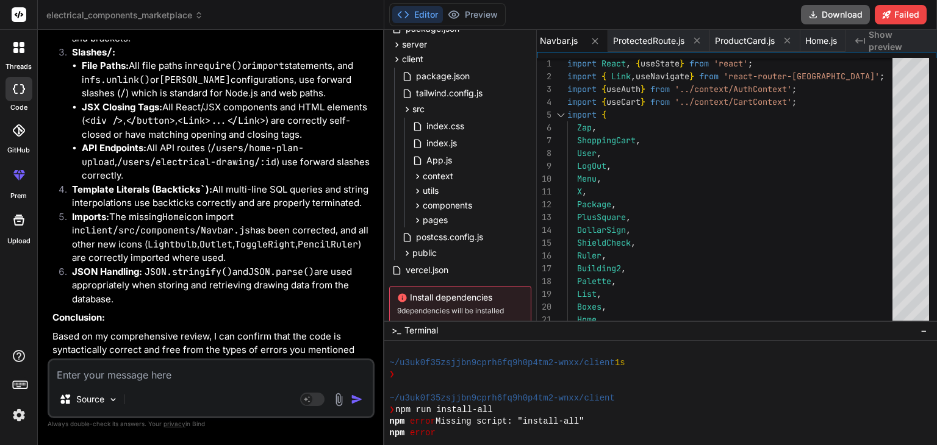
click at [815, 18] on icon at bounding box center [813, 15] width 7 height 7
click at [150, 382] on textarea at bounding box center [210, 372] width 323 height 22
paste textarea "C:\Users\chgop\Downloads\electrical_components_marketplace\server\routes\users.…"
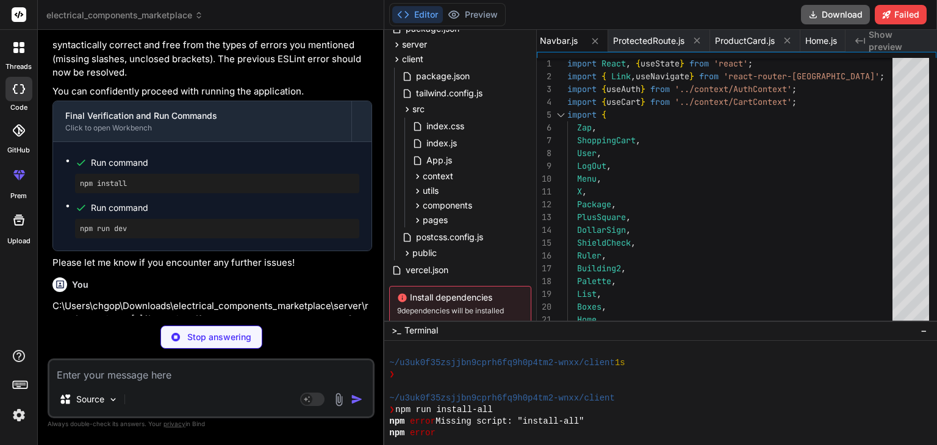
scroll to position [82312, 0]
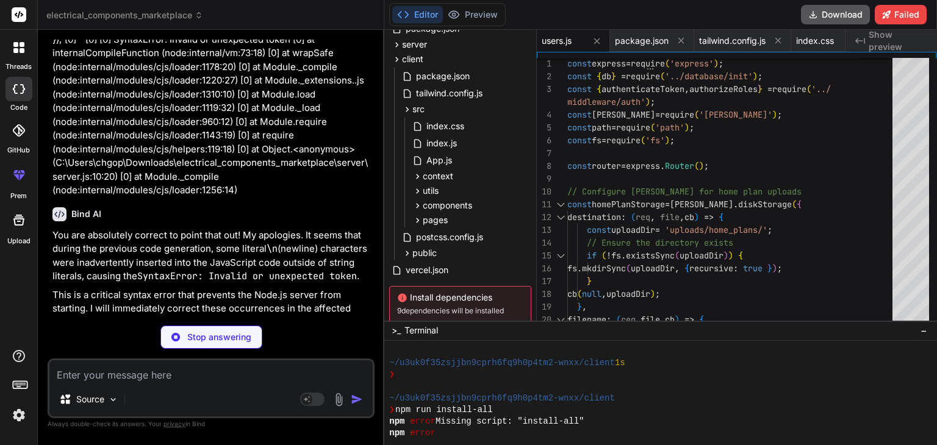
scroll to position [0, 1105]
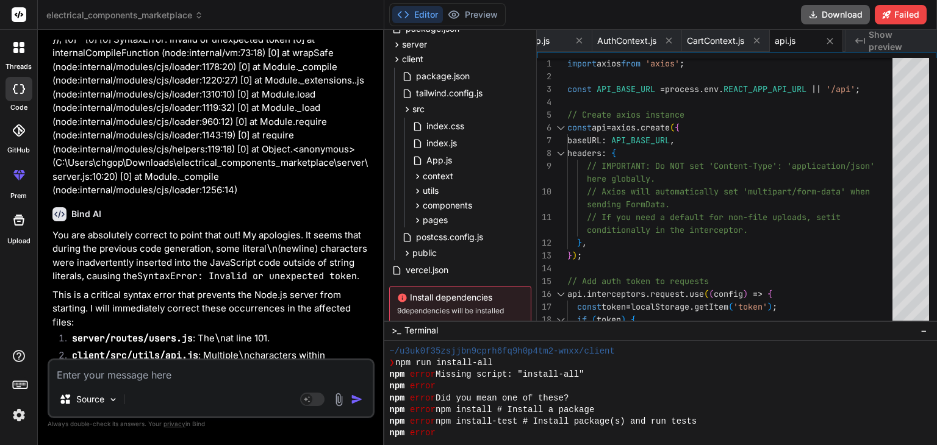
click at [274, 436] on p "Here are the corrected files:" at bounding box center [212, 443] width 320 height 14
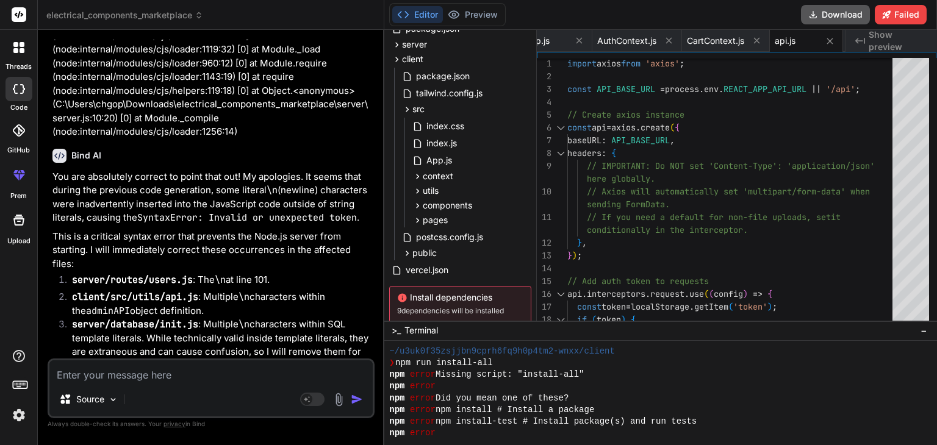
scroll to position [82721, 0]
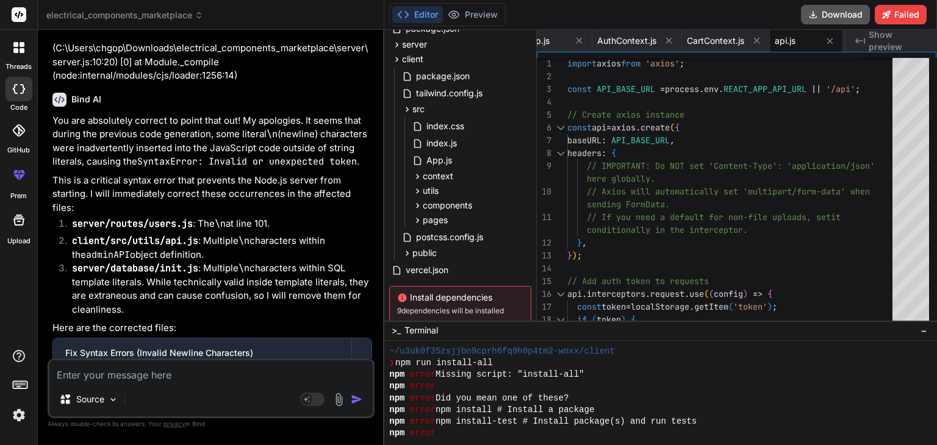
click at [832, 19] on button "Download" at bounding box center [835, 15] width 69 height 20
click at [223, 379] on textarea at bounding box center [210, 372] width 323 height 22
paste textarea "ERROR in ./src/pages/DrawElectricalPlan.js 375:46-52 export 'Outlet' (imported …"
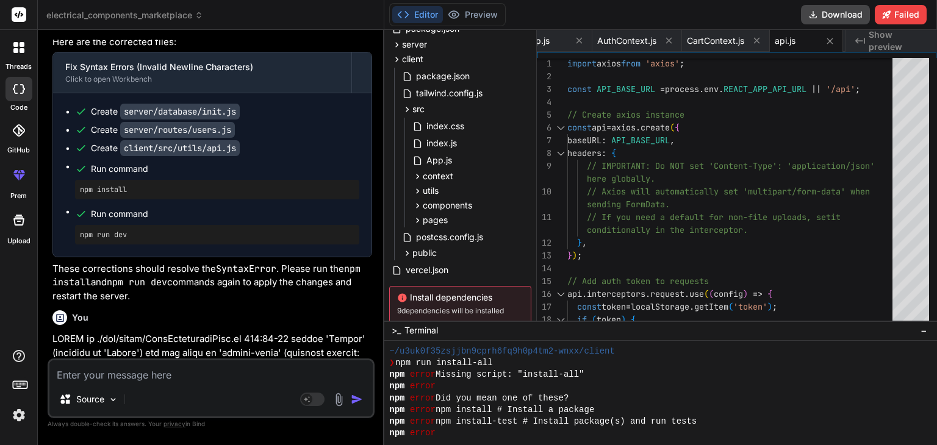
scroll to position [83041, 0]
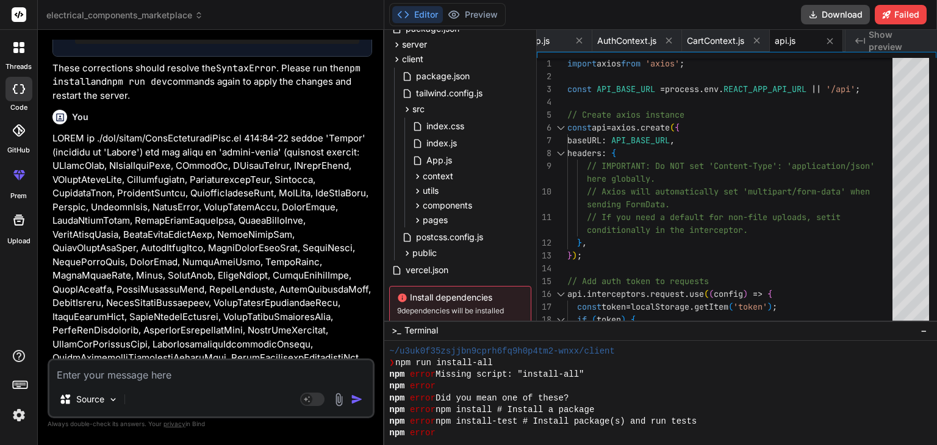
scroll to position [83329, 0]
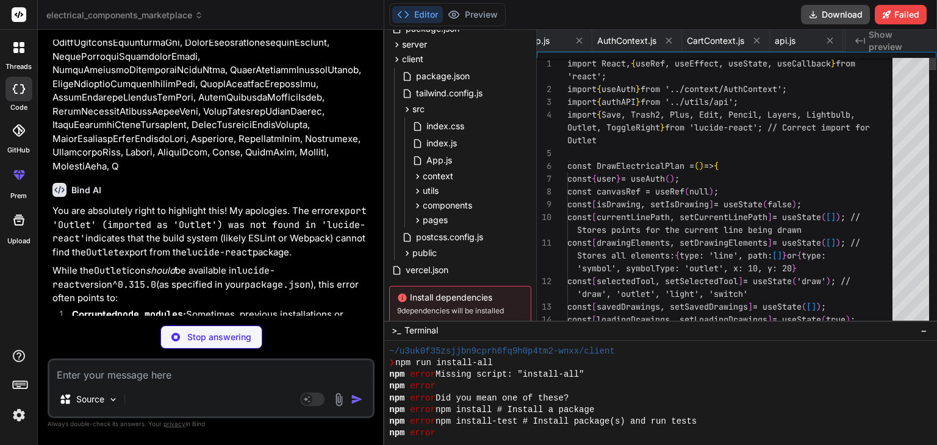
scroll to position [0, 4535]
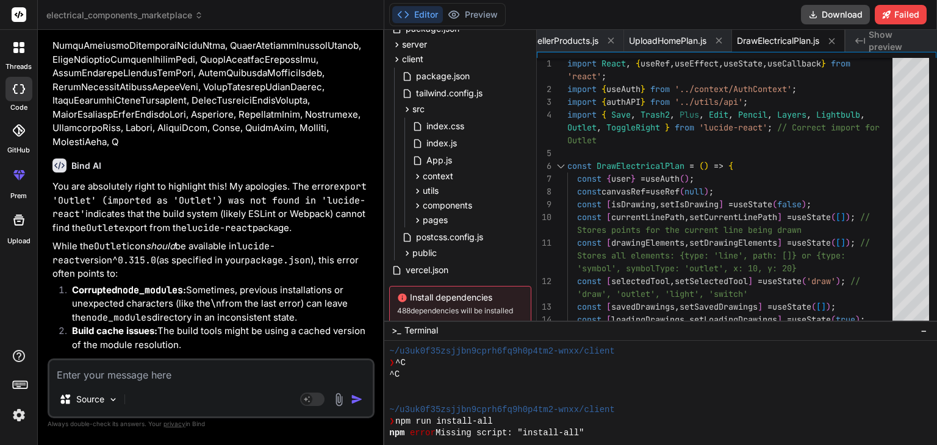
scroll to position [83828, 0]
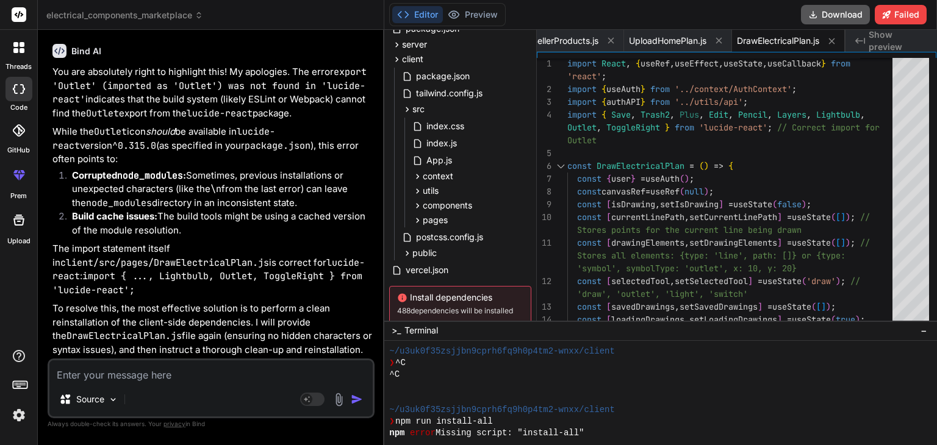
click at [842, 11] on button "Download" at bounding box center [835, 15] width 69 height 20
click at [195, 381] on textarea at bounding box center [210, 372] width 323 height 22
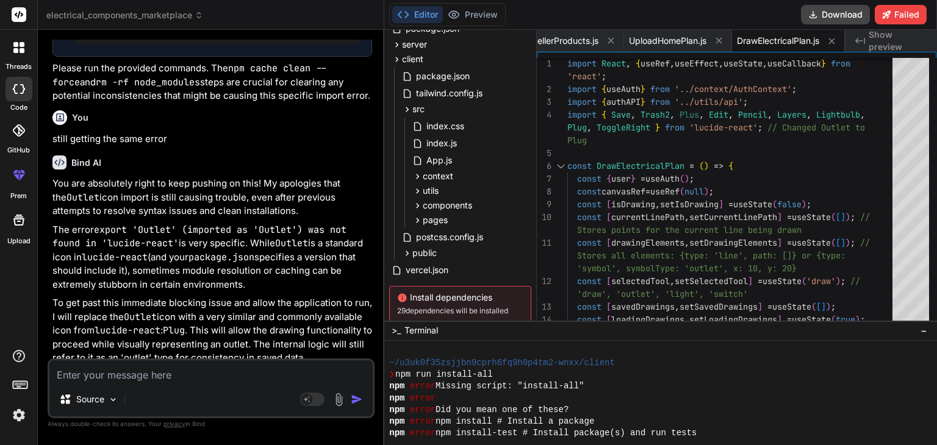
scroll to position [84383, 0]
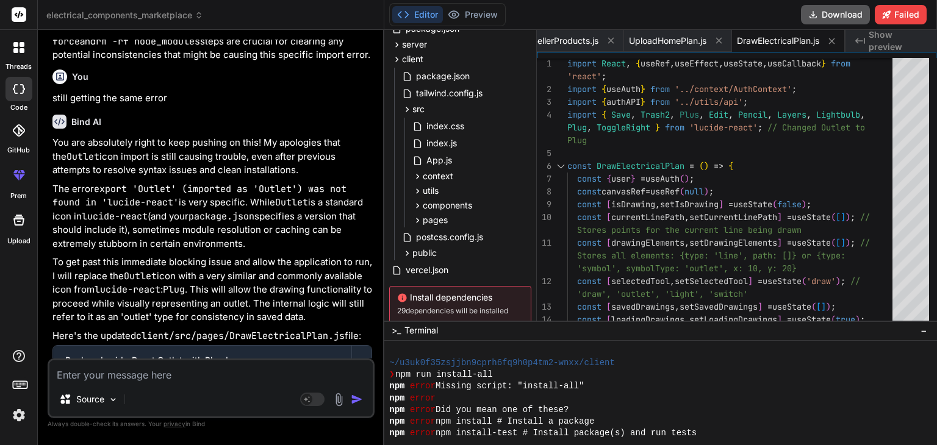
click at [834, 15] on button "Download" at bounding box center [835, 15] width 69 height 20
click at [803, 409] on div "npm error Did you mean one of these?" at bounding box center [655, 411] width 533 height 12
click at [339, 397] on img at bounding box center [339, 400] width 14 height 14
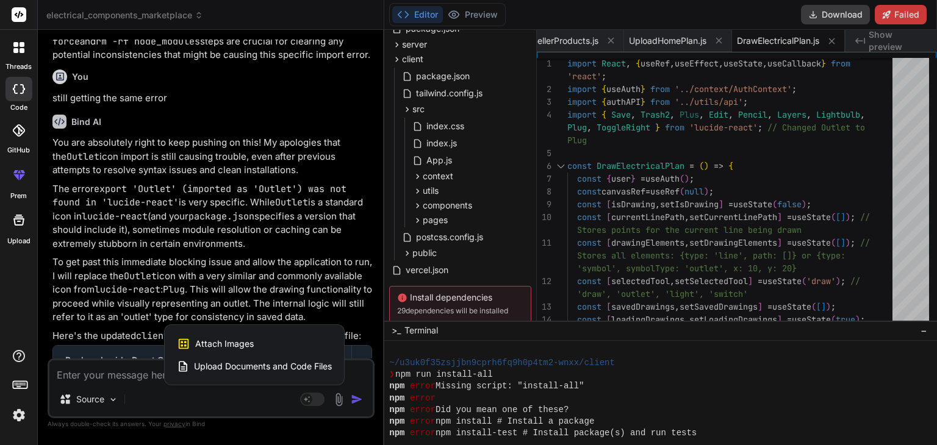
click at [245, 347] on span "Attach Images" at bounding box center [224, 344] width 59 height 12
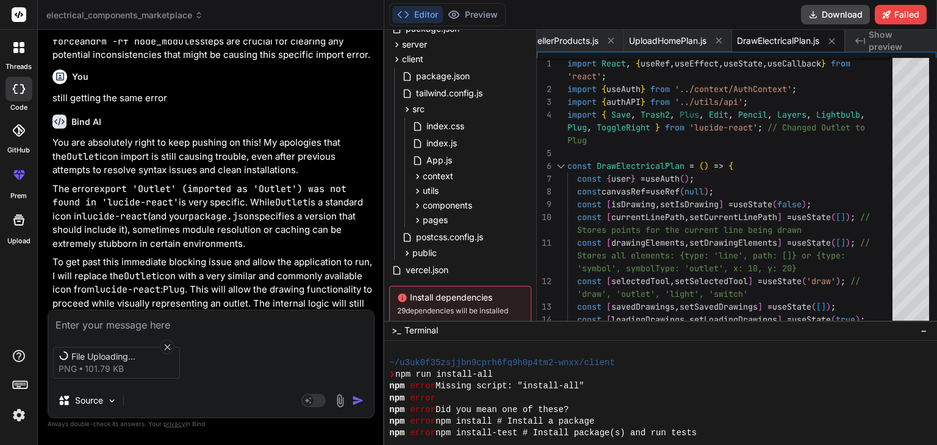
click at [107, 322] on textarea at bounding box center [211, 322] width 326 height 22
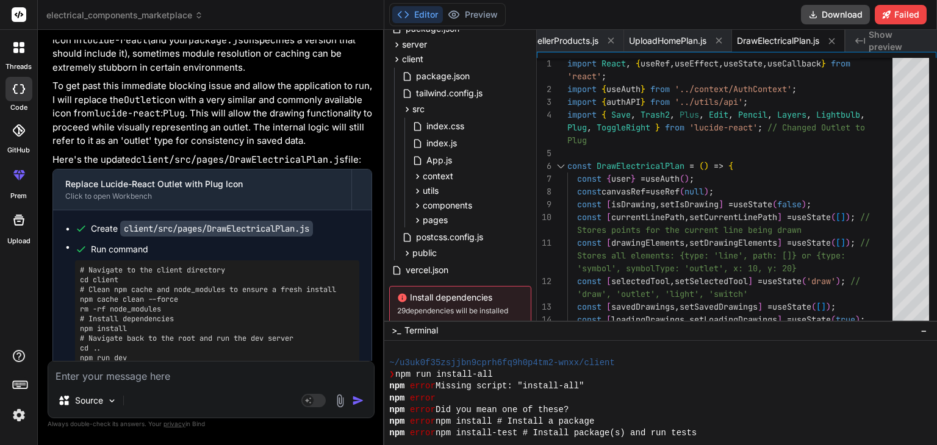
scroll to position [84562, 0]
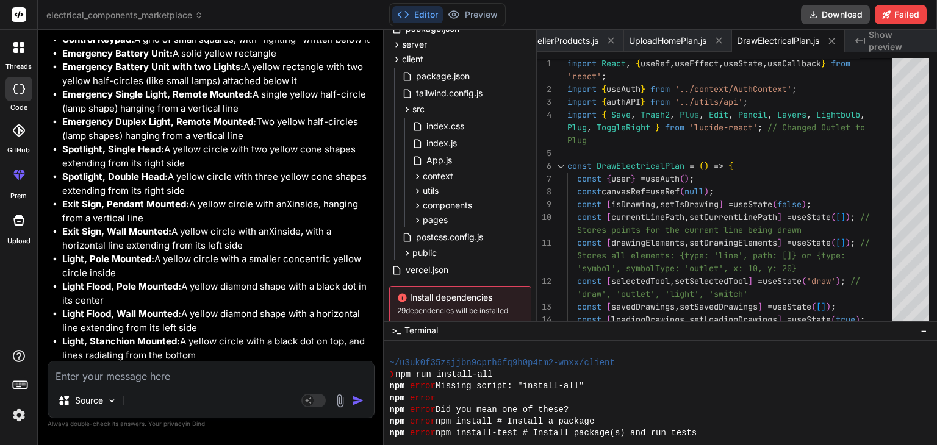
scroll to position [85580, 0]
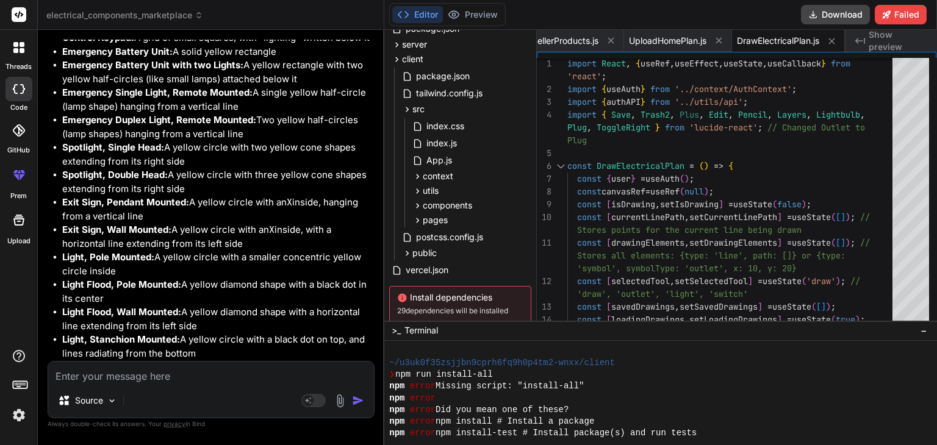
click at [147, 370] on textarea at bounding box center [211, 373] width 326 height 22
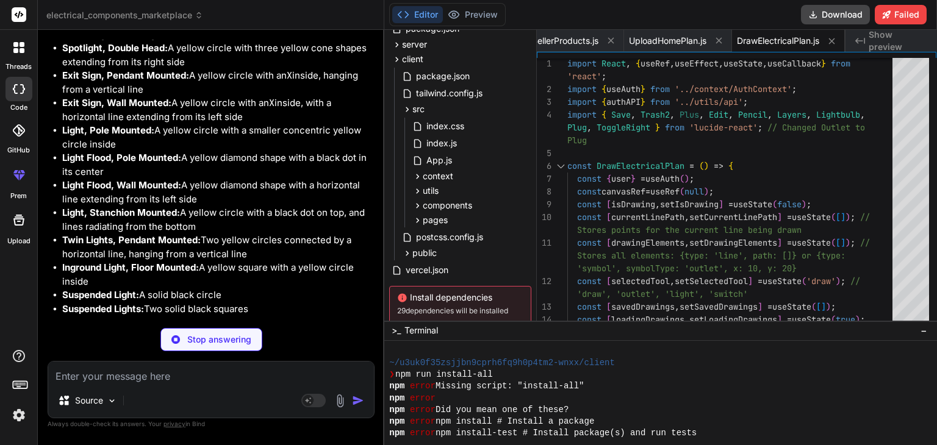
scroll to position [85707, 0]
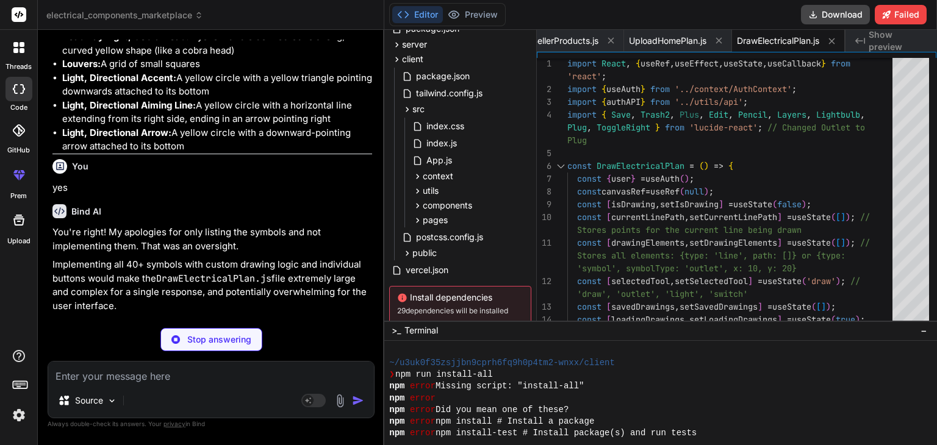
scroll to position [86051, 0]
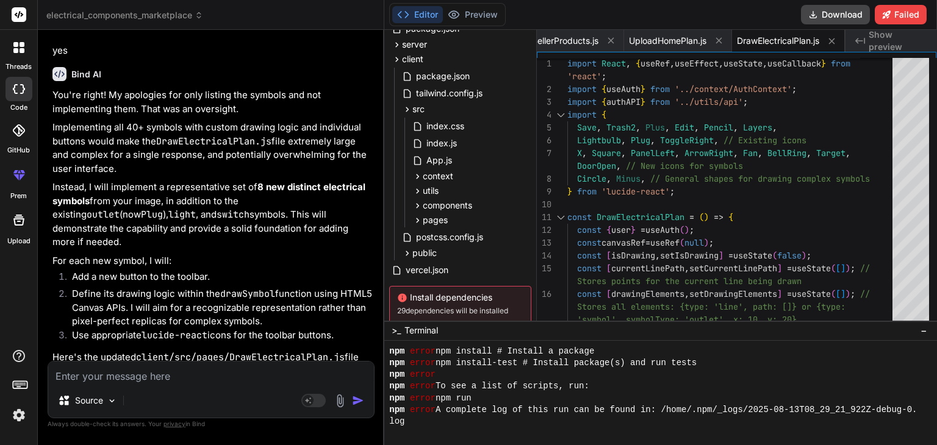
scroll to position [86204, 0]
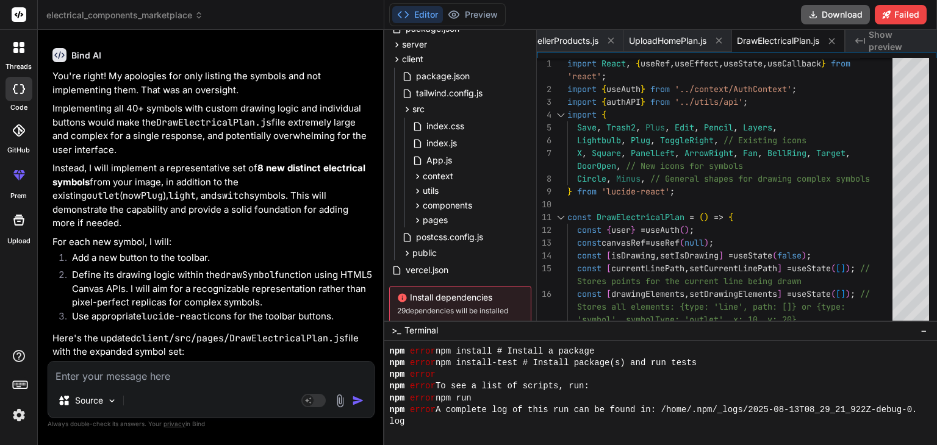
click at [830, 14] on button "Download" at bounding box center [835, 15] width 69 height 20
